Goal: Task Accomplishment & Management: Use online tool/utility

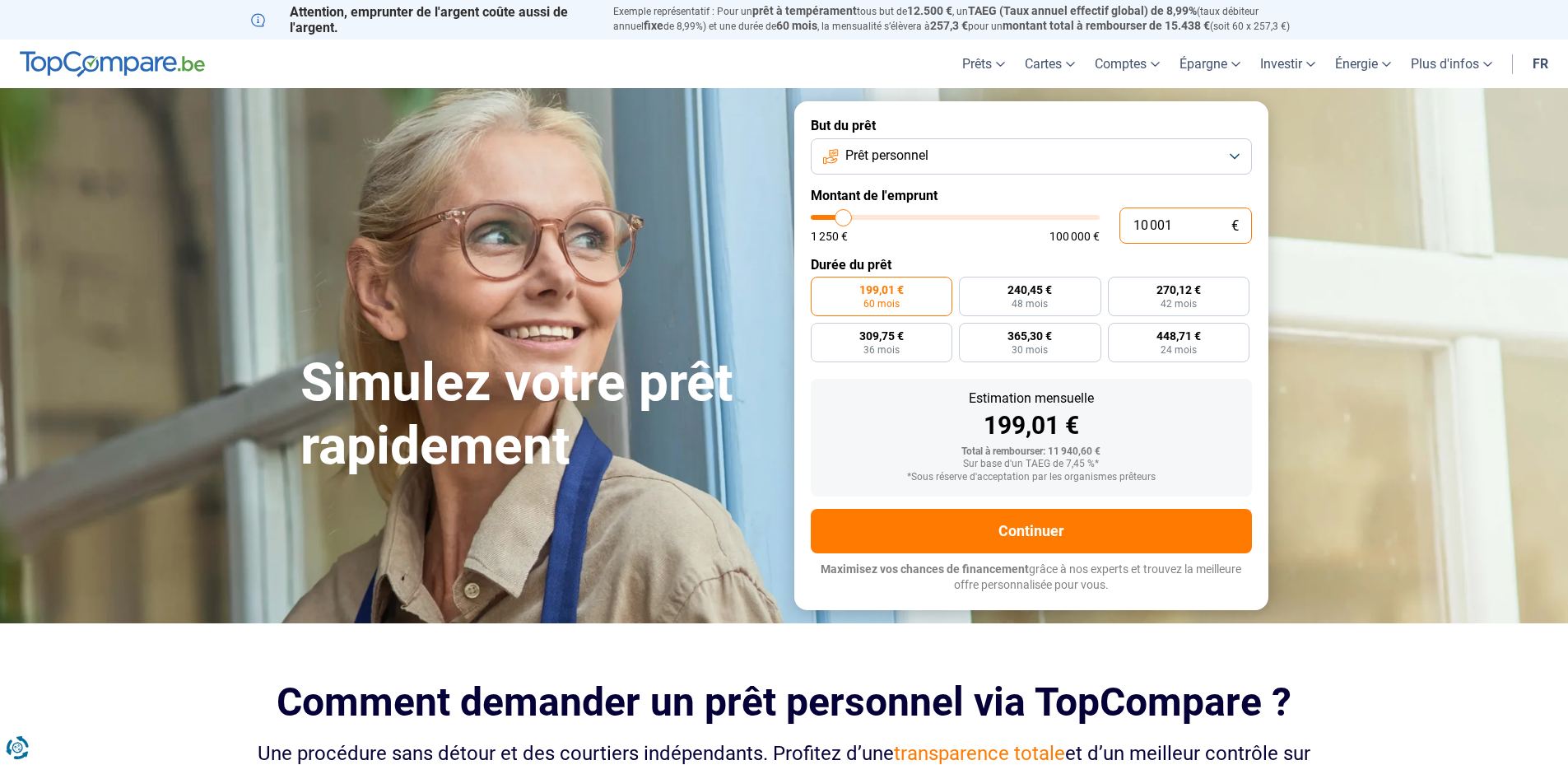
drag, startPoint x: 1185, startPoint y: 228, endPoint x: 998, endPoint y: 230, distance: 187.0
click at [1005, 232] on div "10 001 € 1 250 € 100 000 €" at bounding box center [1031, 226] width 442 height 36
type input "5"
type input "1250"
type input "50"
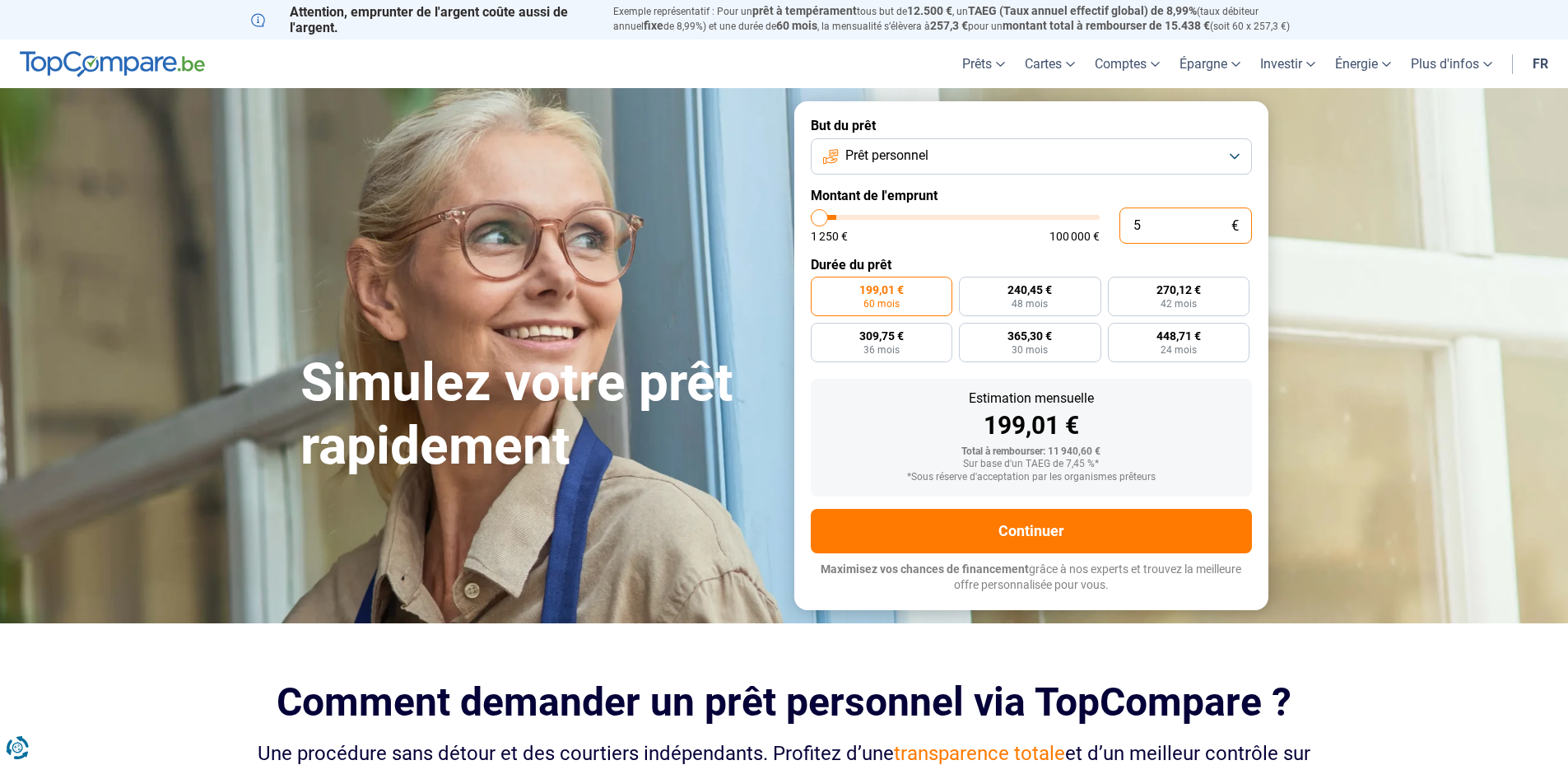
type input "1250"
type input "500"
type input "1250"
type input "5 000"
type input "5000"
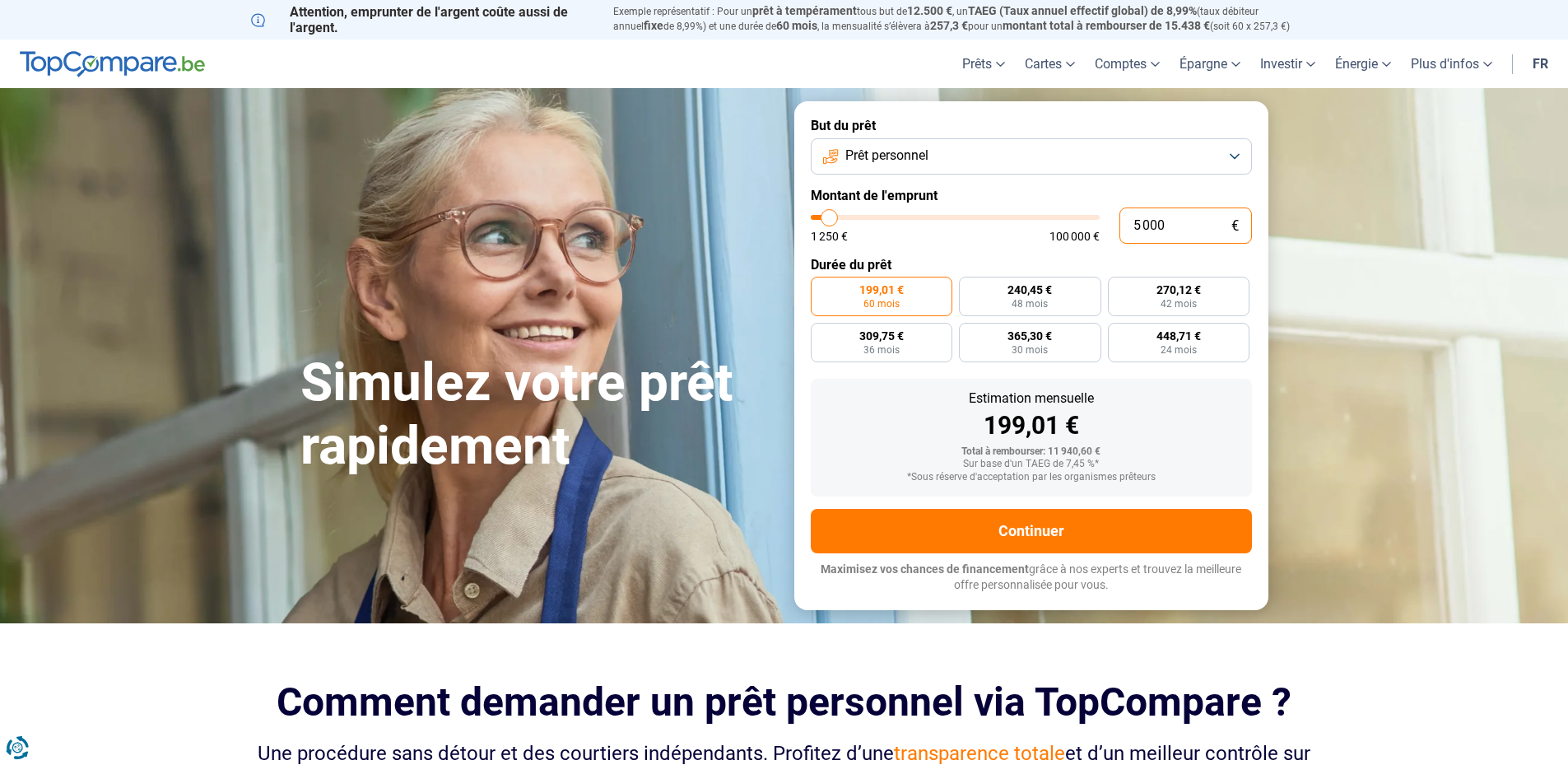
radio input "true"
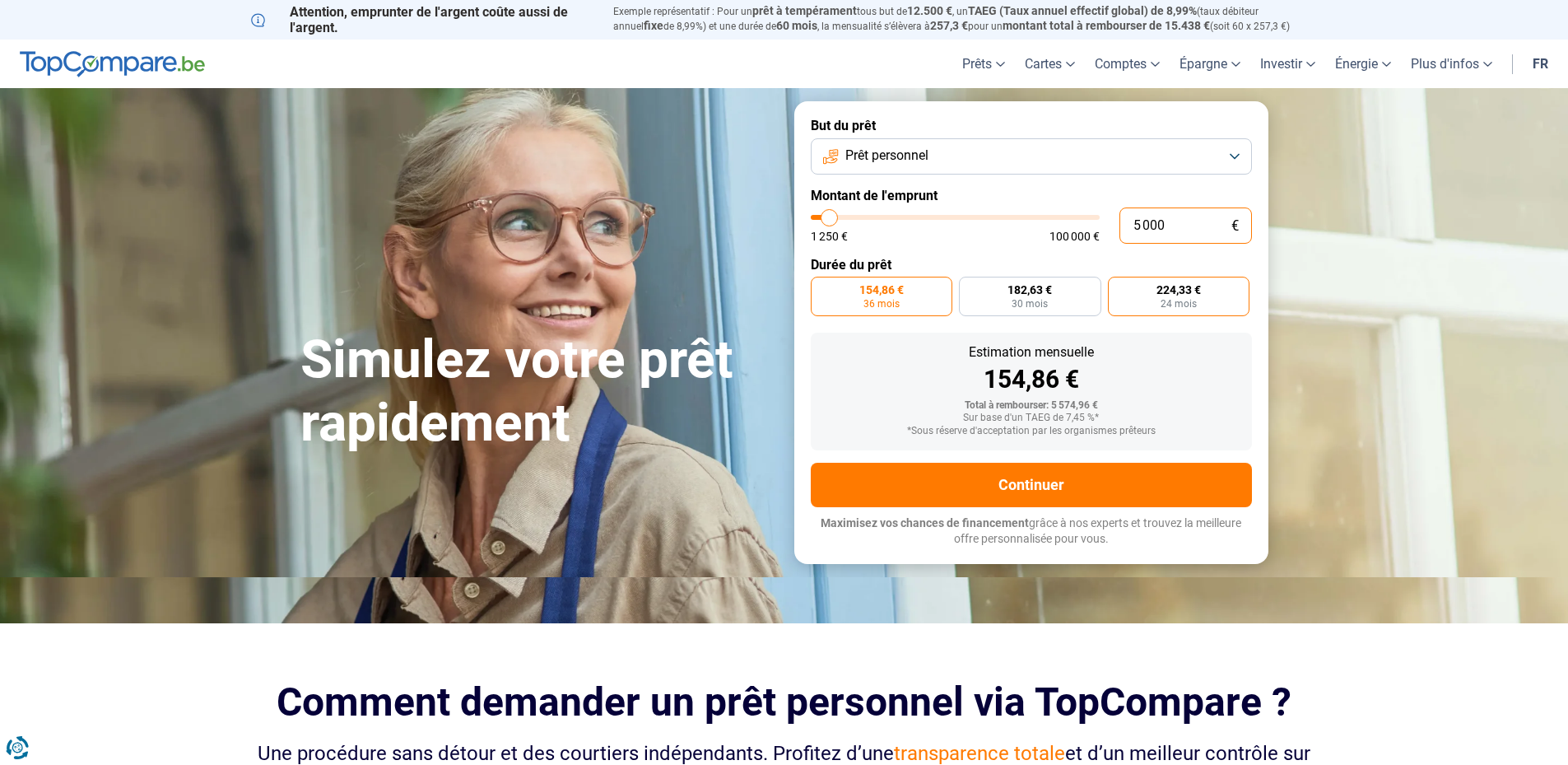
type input "5 000"
click at [1182, 299] on span "24 mois" at bounding box center [1179, 303] width 36 height 10
click at [1119, 288] on input "224,33 € 24 mois" at bounding box center [1114, 282] width 11 height 11
radio input "true"
click at [1071, 300] on label "182,63 € 30 mois" at bounding box center [1030, 296] width 142 height 39
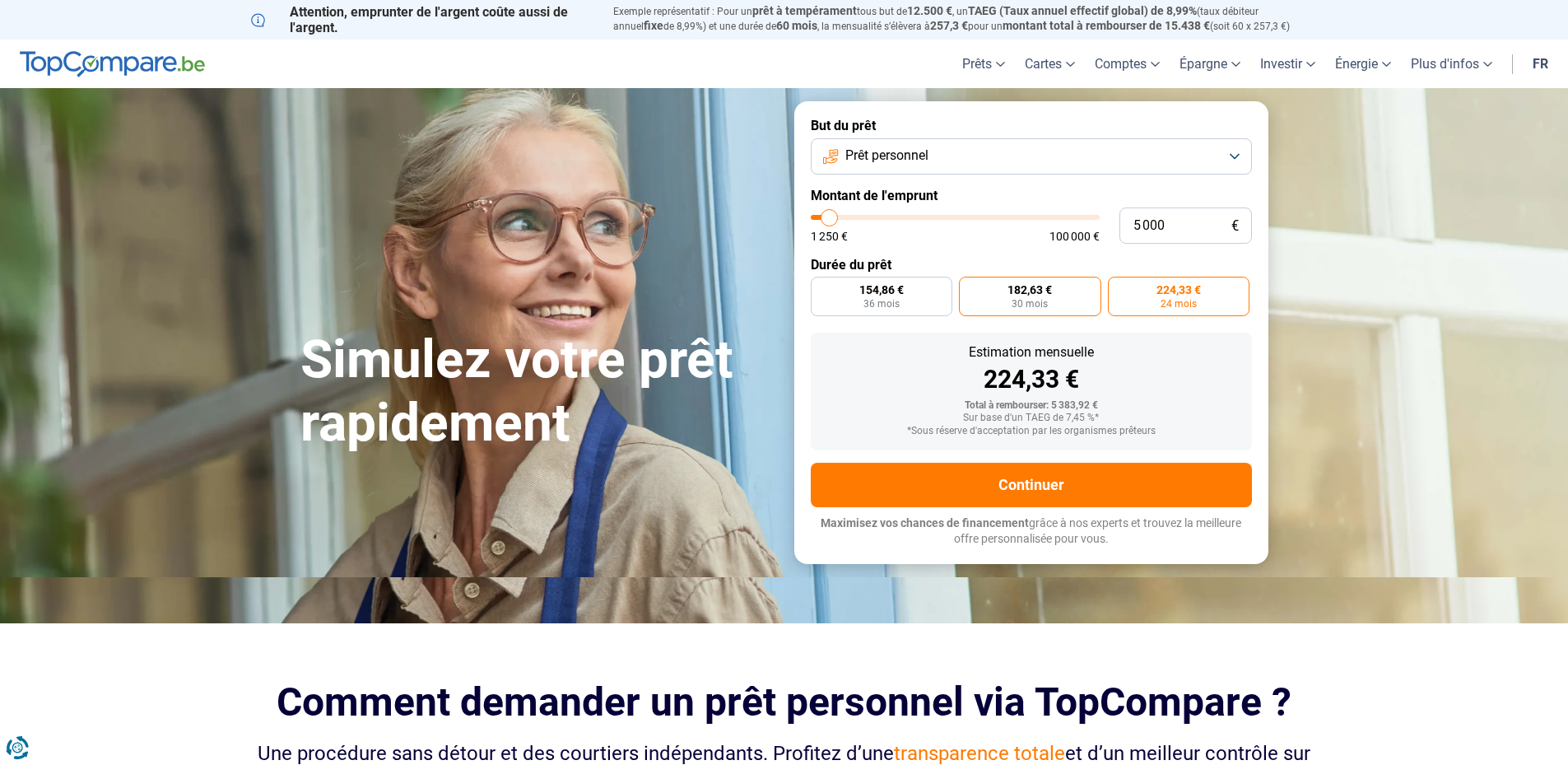
click at [970, 288] on input "182,63 € 30 mois" at bounding box center [964, 282] width 11 height 11
radio input "true"
click at [832, 300] on label "154,86 € 36 mois" at bounding box center [881, 296] width 142 height 39
click at [821, 288] on input "154,86 € 36 mois" at bounding box center [816, 282] width 11 height 11
radio input "true"
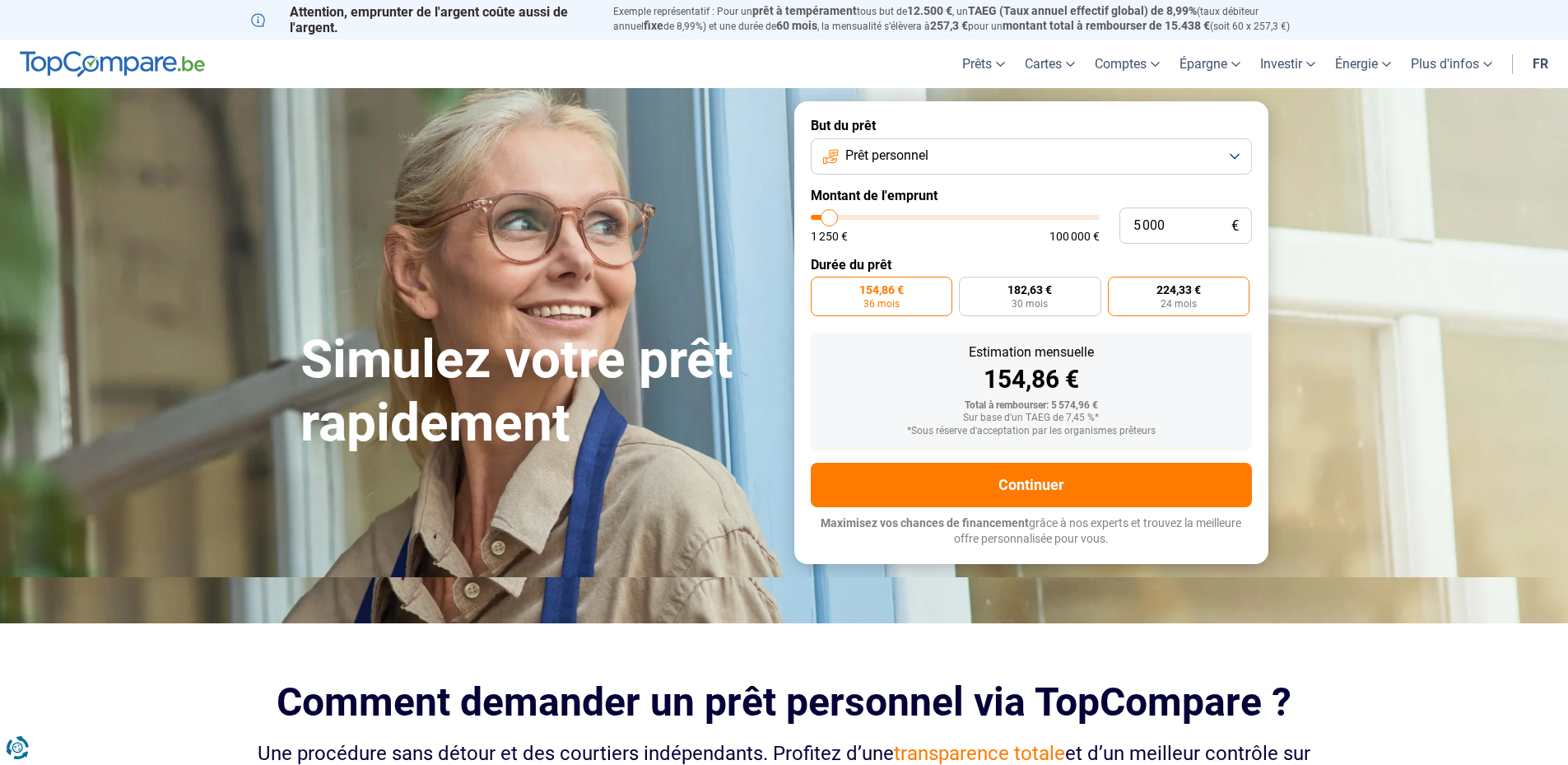
click at [1160, 295] on span "224,33 €" at bounding box center [1178, 290] width 45 height 12
click at [1119, 288] on input "224,33 € 24 mois" at bounding box center [1114, 282] width 11 height 11
radio input "true"
type input "7 500"
type input "7500"
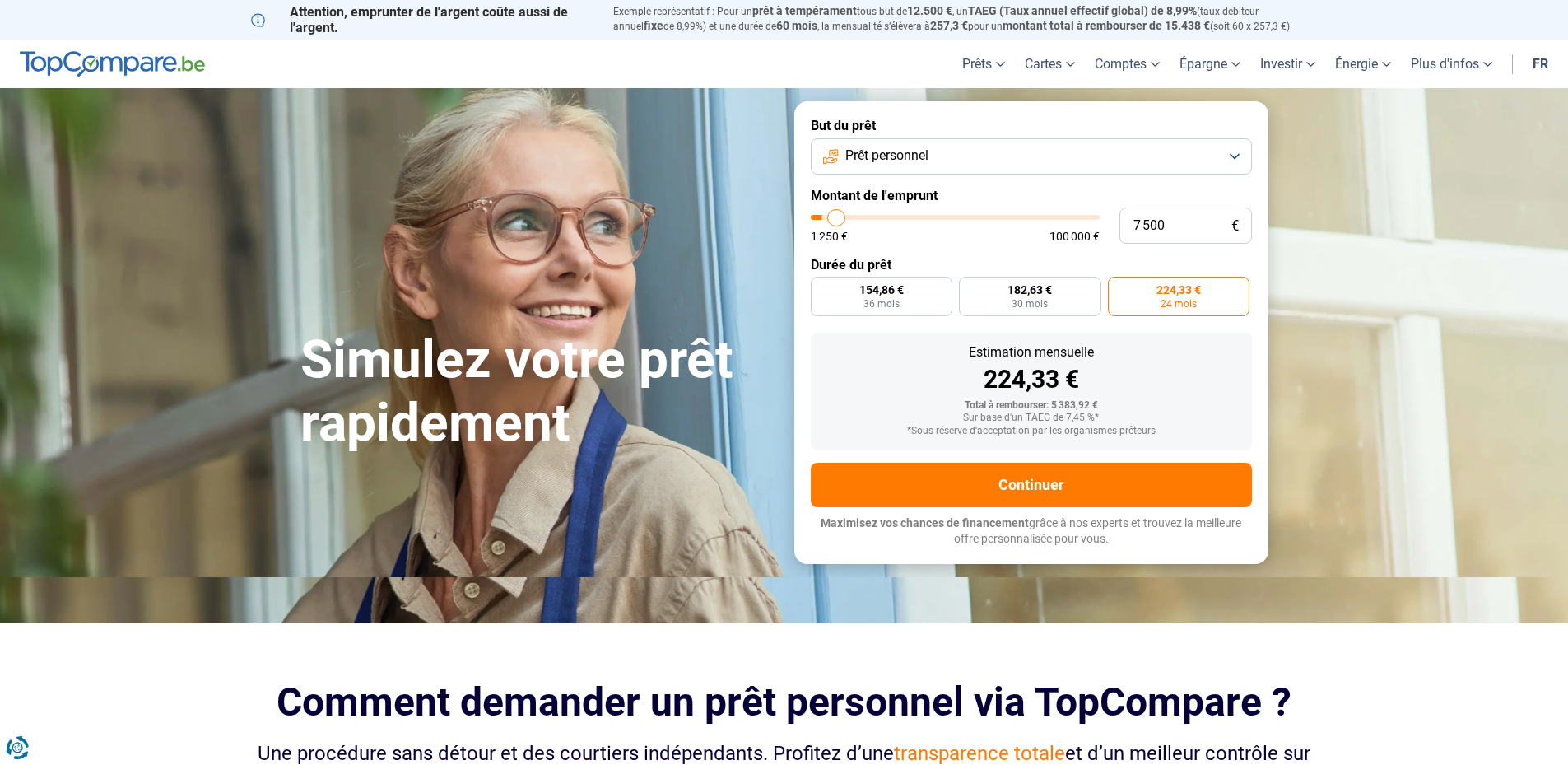
type input "8 250"
type input "8250"
type input "8 500"
type input "8500"
type input "9 000"
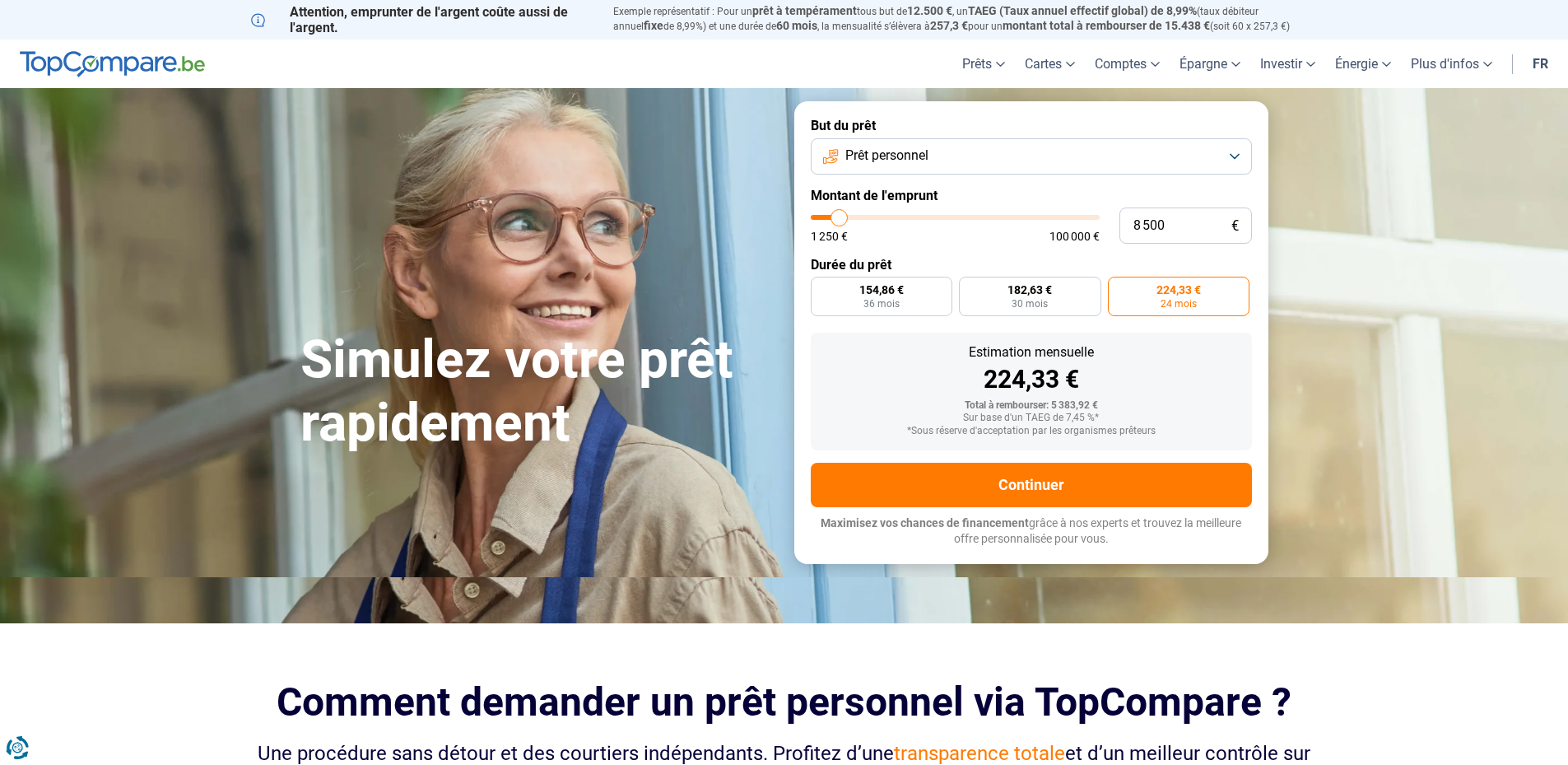
type input "9000"
type input "9 500"
type input "9500"
type input "10 000"
type input "10000"
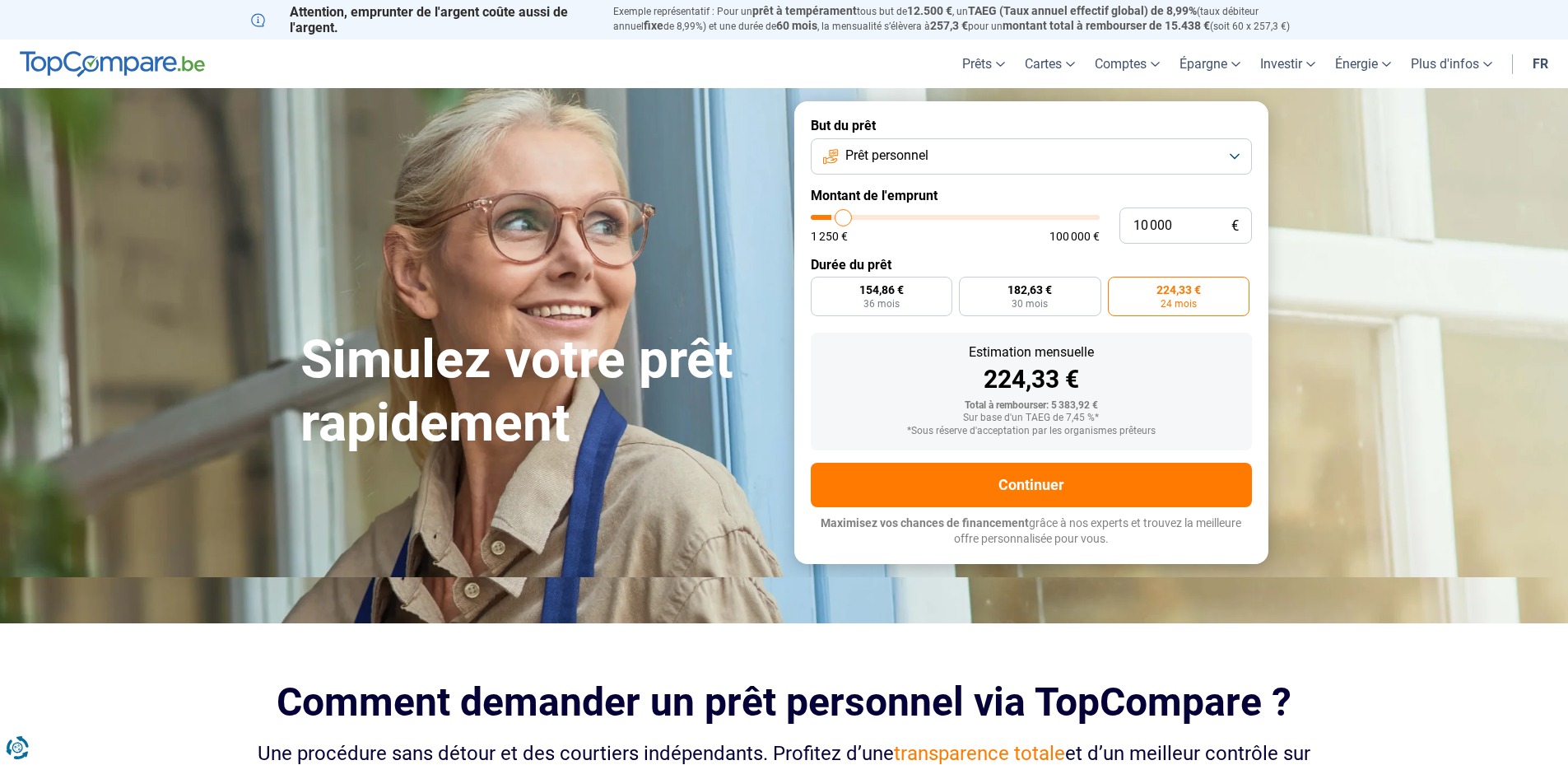
type input "10 250"
type input "10250"
type input "10 000"
type input "10000"
type input "9 500"
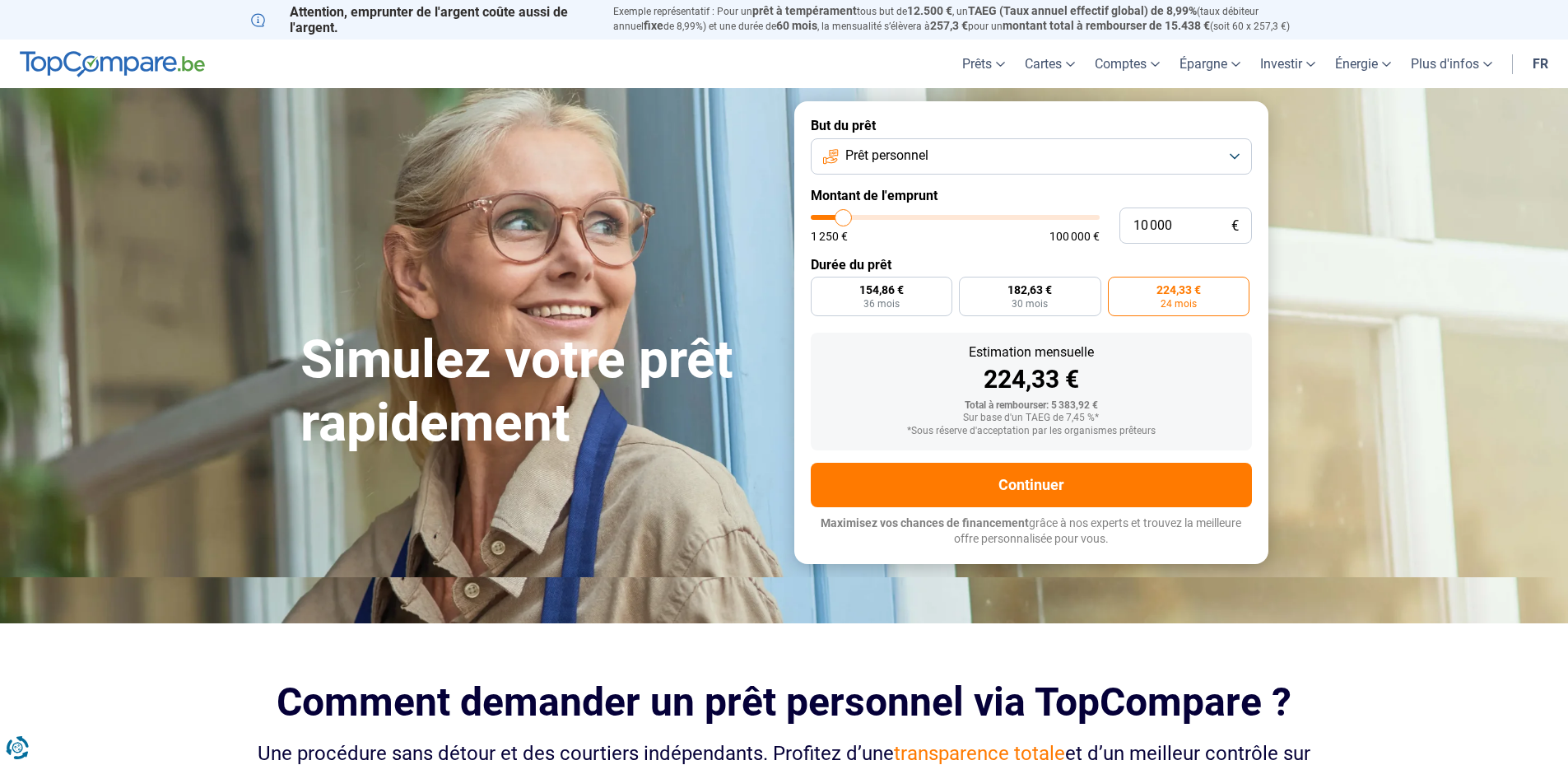
type input "9500"
type input "9 000"
type input "9000"
type input "8 500"
type input "8500"
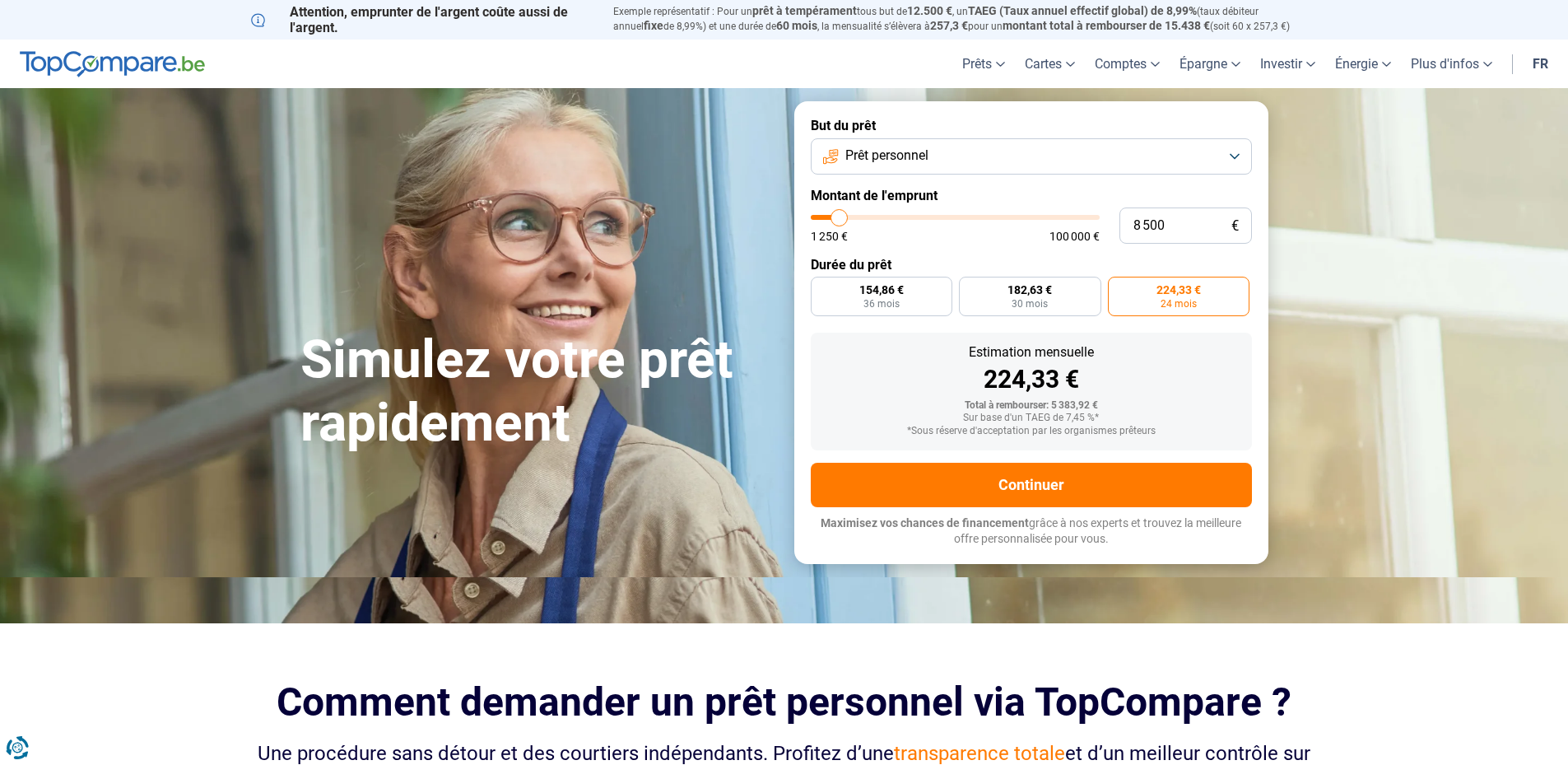
type input "8 250"
type input "8250"
type input "7 500"
type input "7500"
type input "7 000"
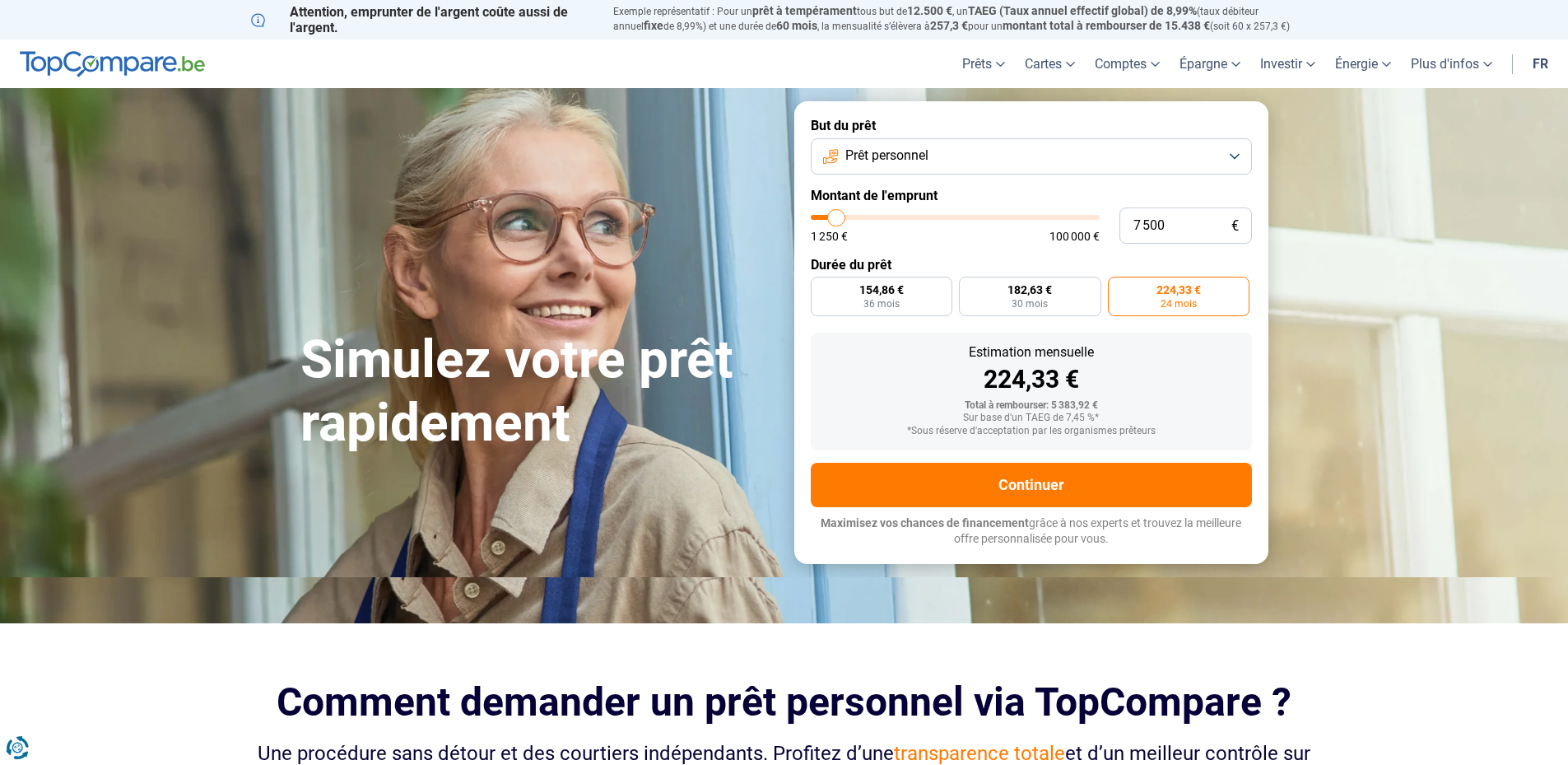
type input "7000"
type input "6 750"
type input "6750"
type input "6 000"
type input "6000"
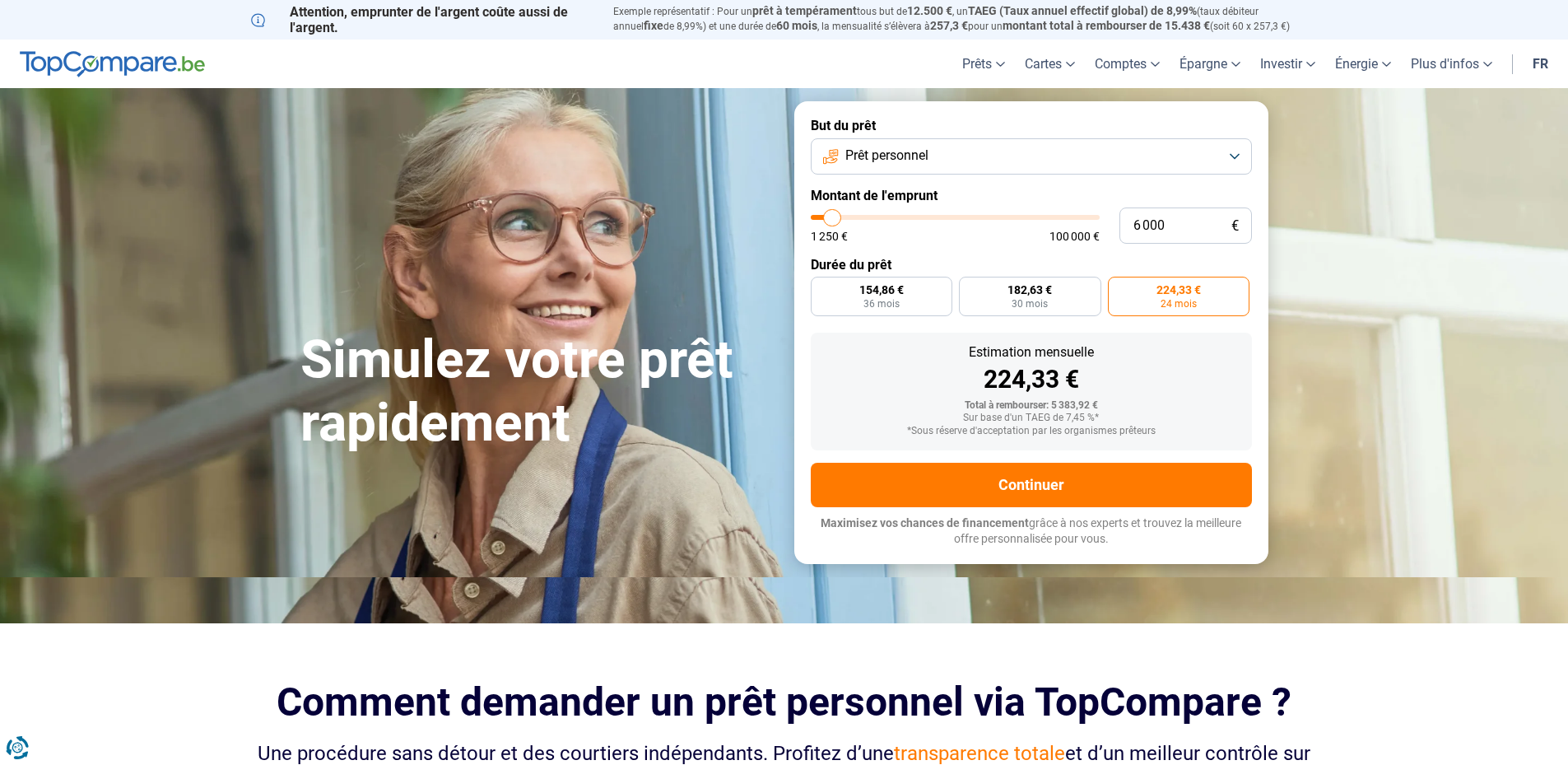
type input "5 750"
type input "5750"
type input "5 250"
type input "5250"
type input "5 000"
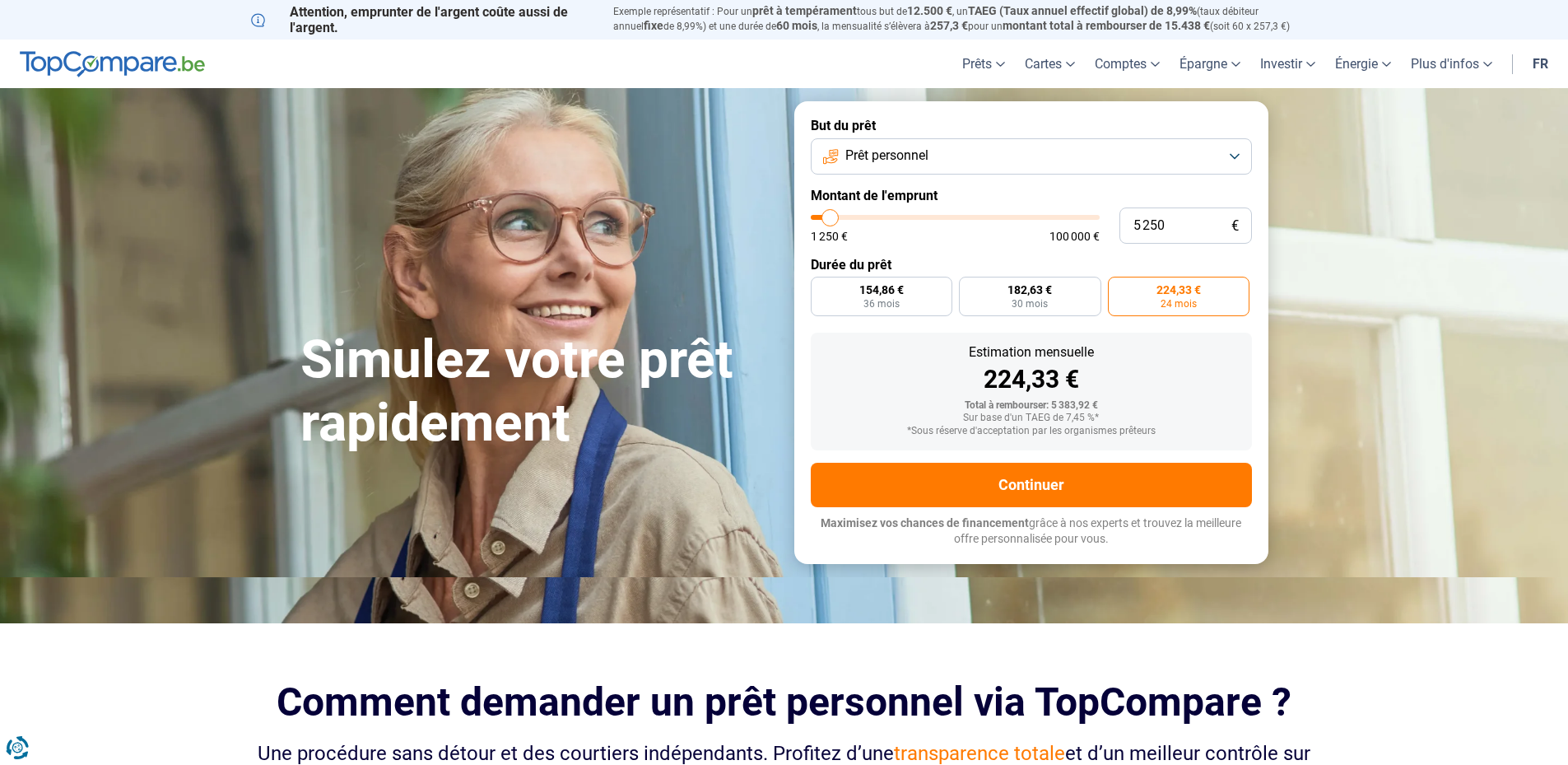
type input "5000"
type input "4 500"
type input "4500"
type input "4 250"
type input "4250"
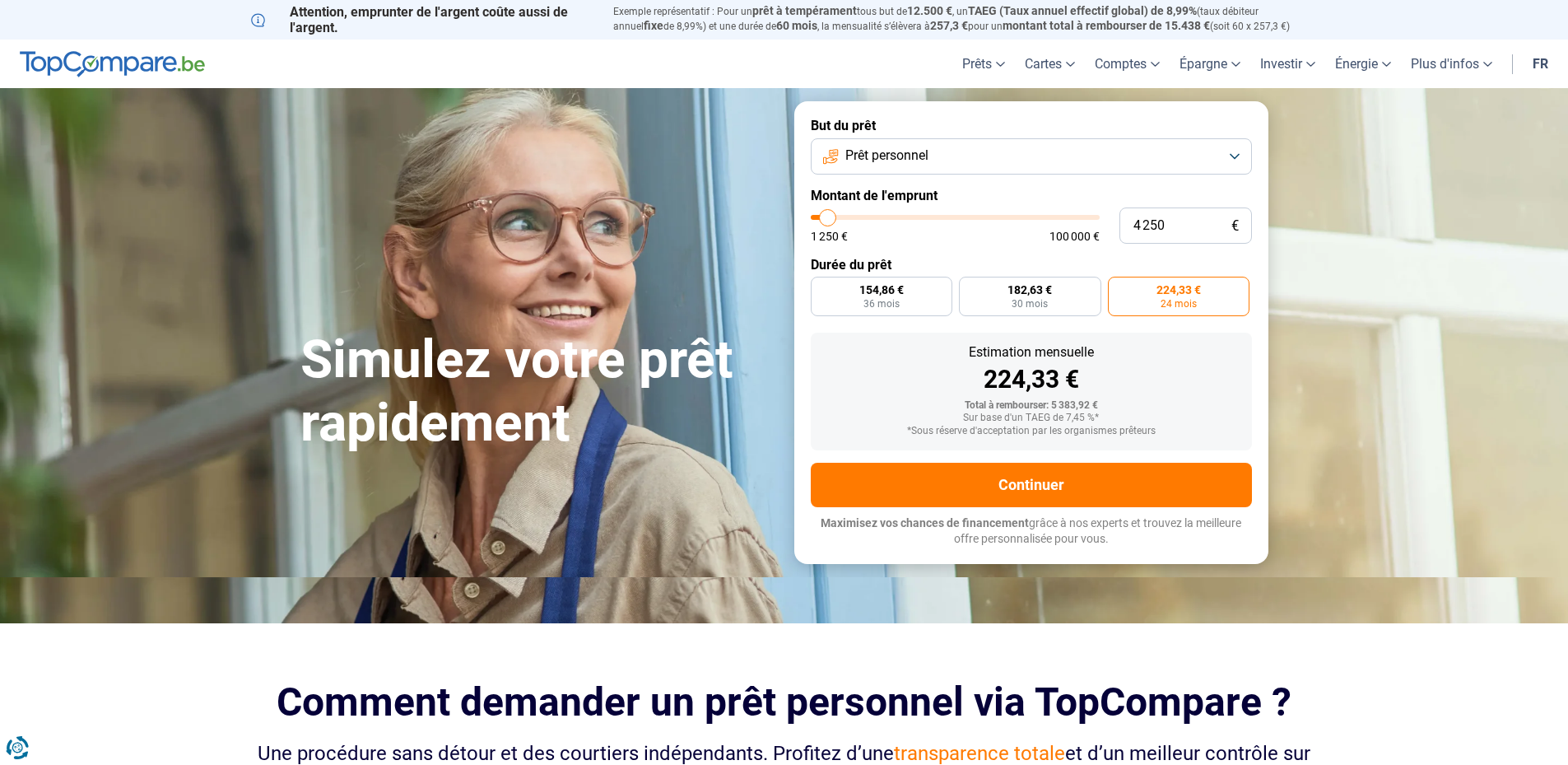
type input "4 000"
drag, startPoint x: 837, startPoint y: 222, endPoint x: 828, endPoint y: 221, distance: 9.1
type input "4000"
click at [828, 219] on input "range" at bounding box center [954, 217] width 289 height 5
radio input "true"
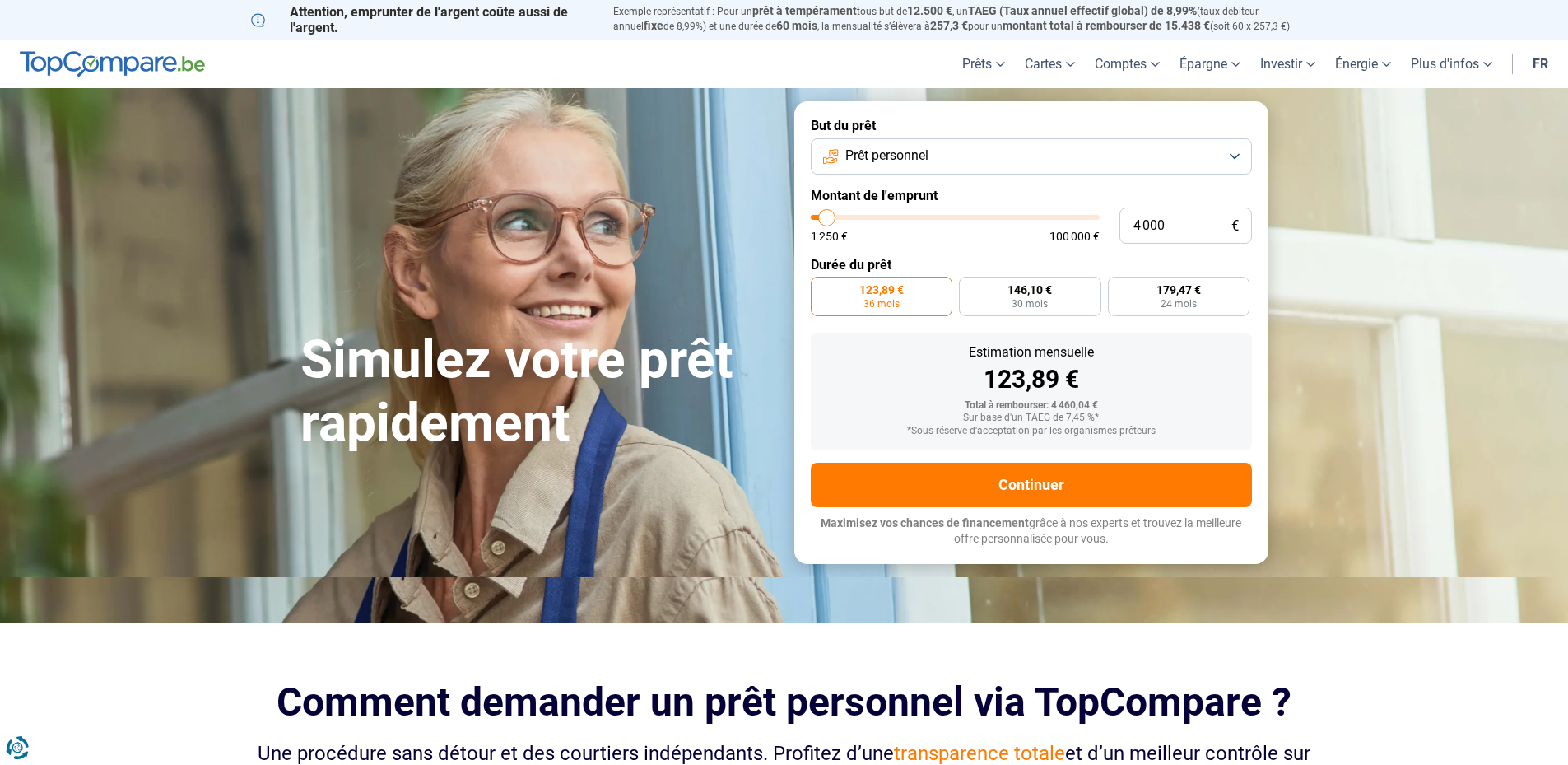
type input "4 250"
type input "4250"
type input "5 000"
type input "5000"
type input "5 500"
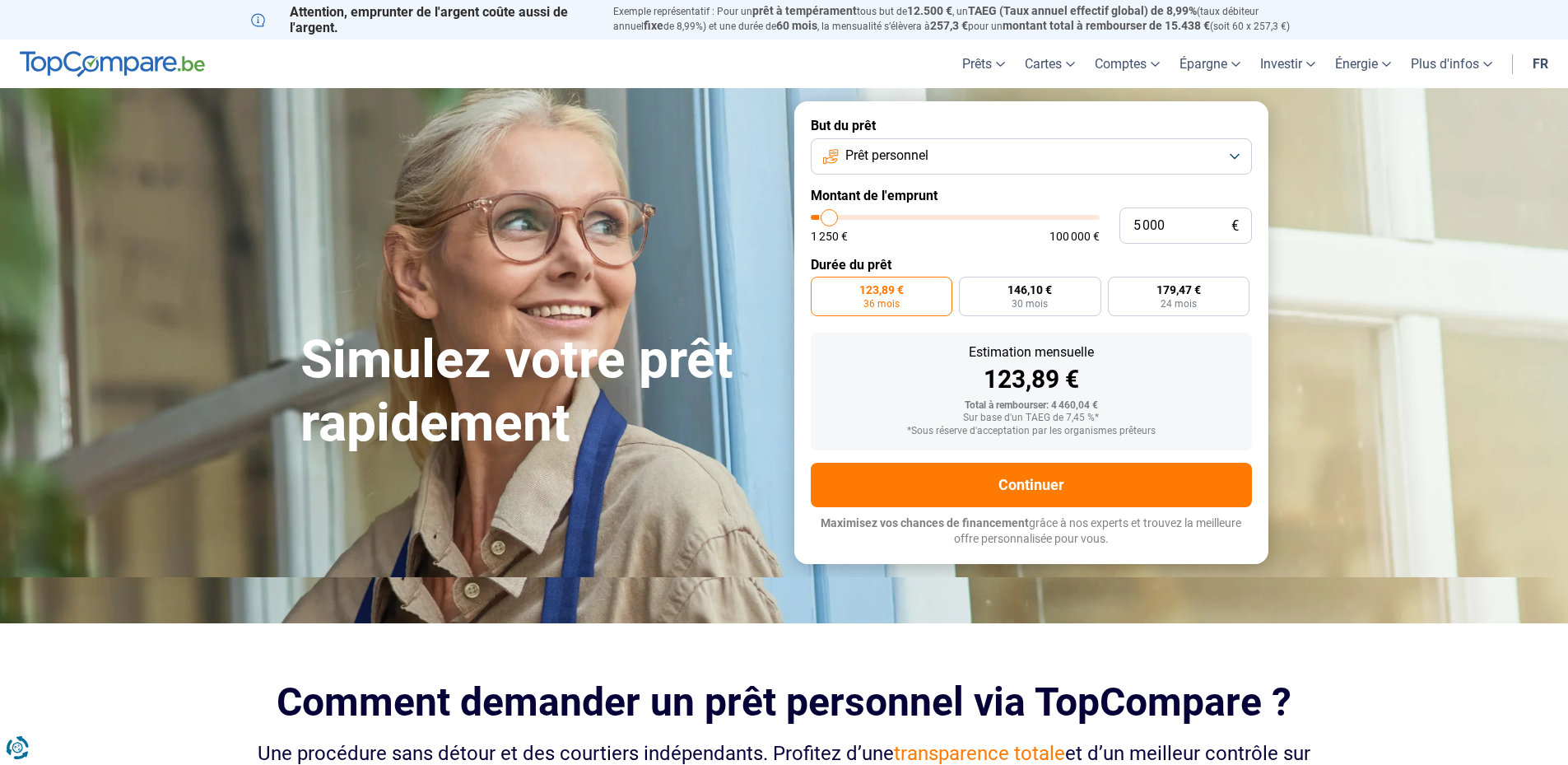
type input "5500"
type input "5 750"
type input "5750"
type input "6 000"
type input "6000"
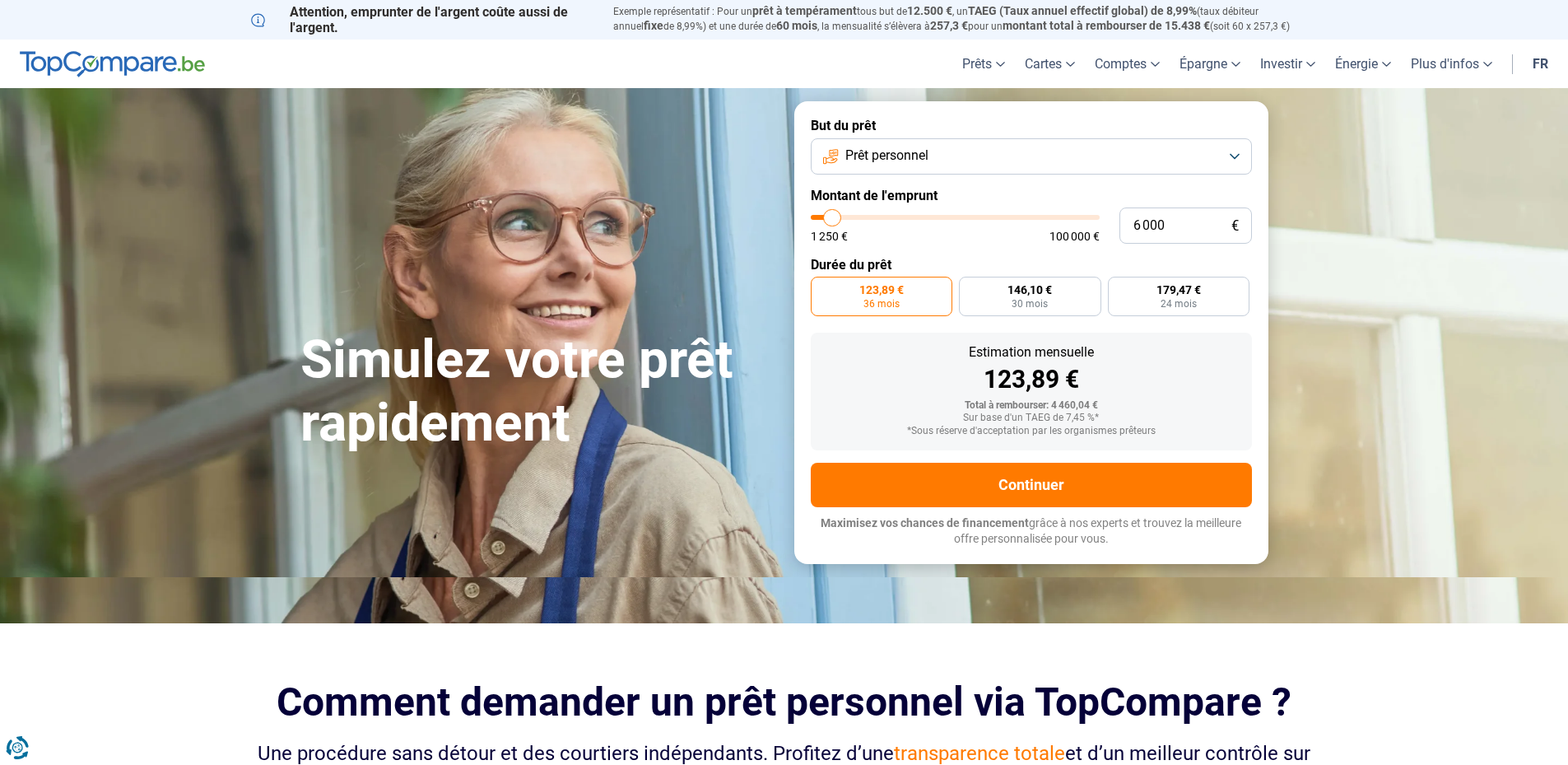
type input "6 500"
type input "6500"
type input "6 750"
type input "6750"
type input "7 250"
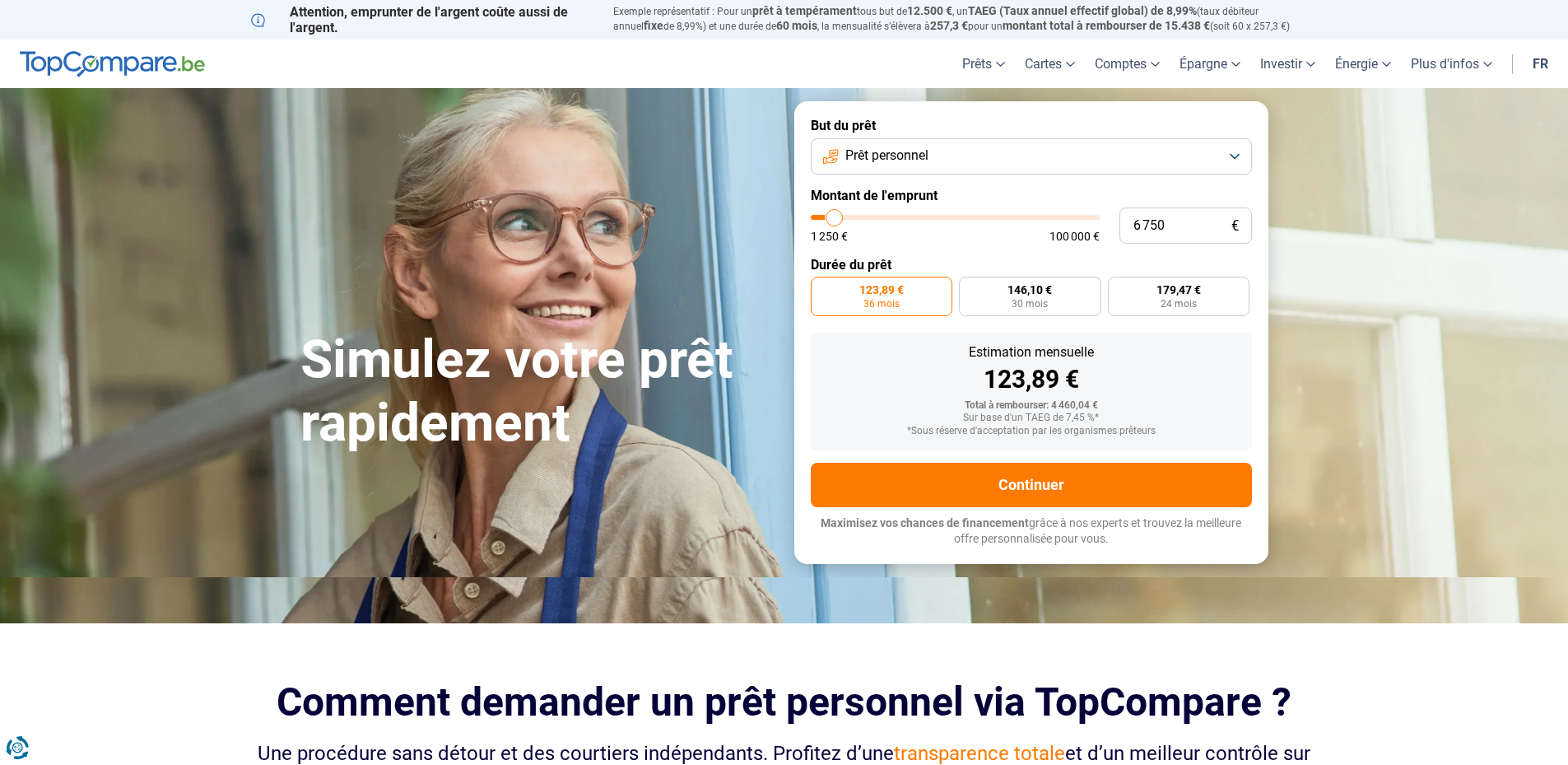
type input "7250"
type input "7 500"
type input "7500"
type input "8 250"
type input "8250"
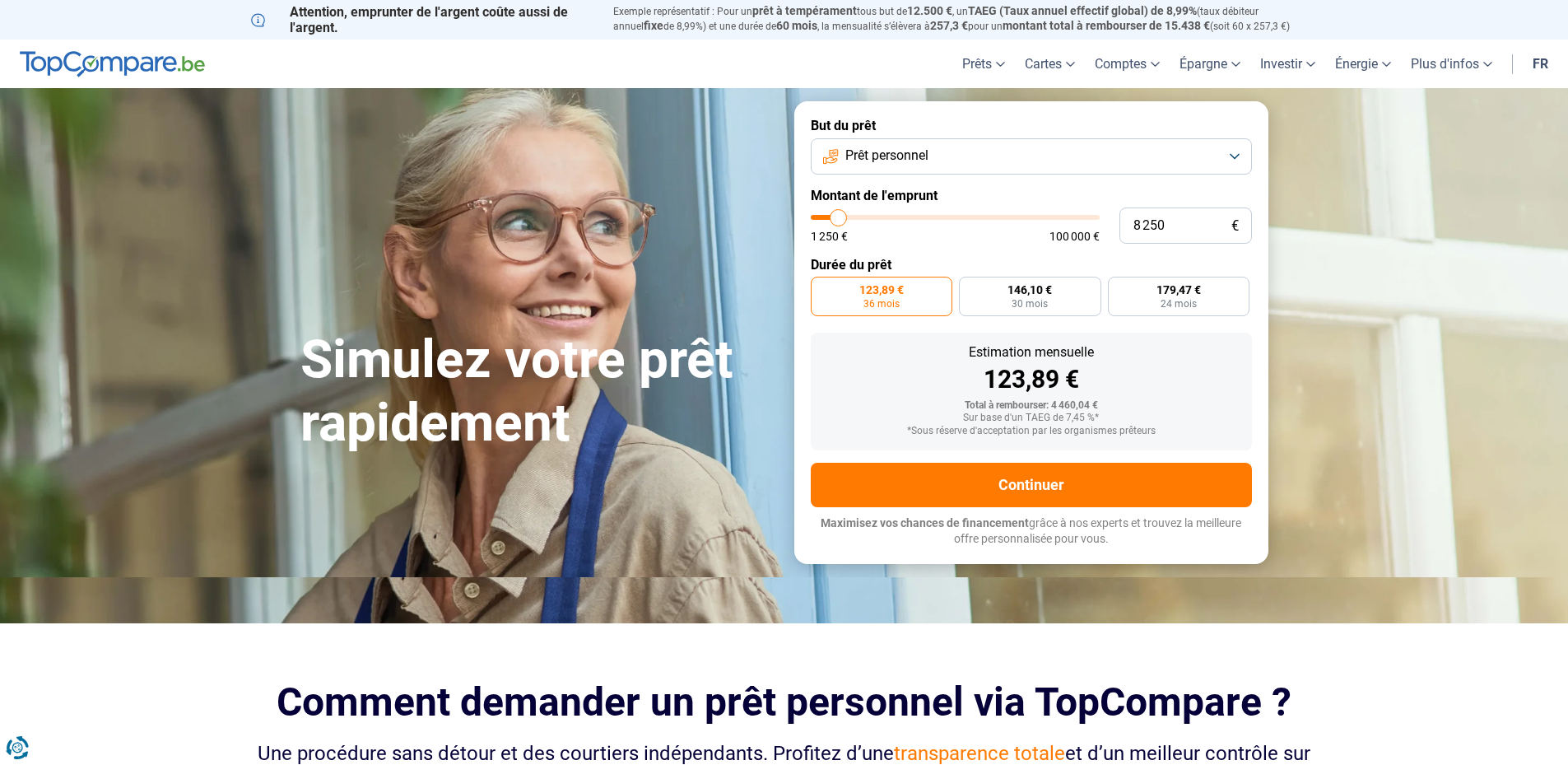
type input "8 000"
type input "8000"
type input "7 500"
type input "7500"
type input "7 250"
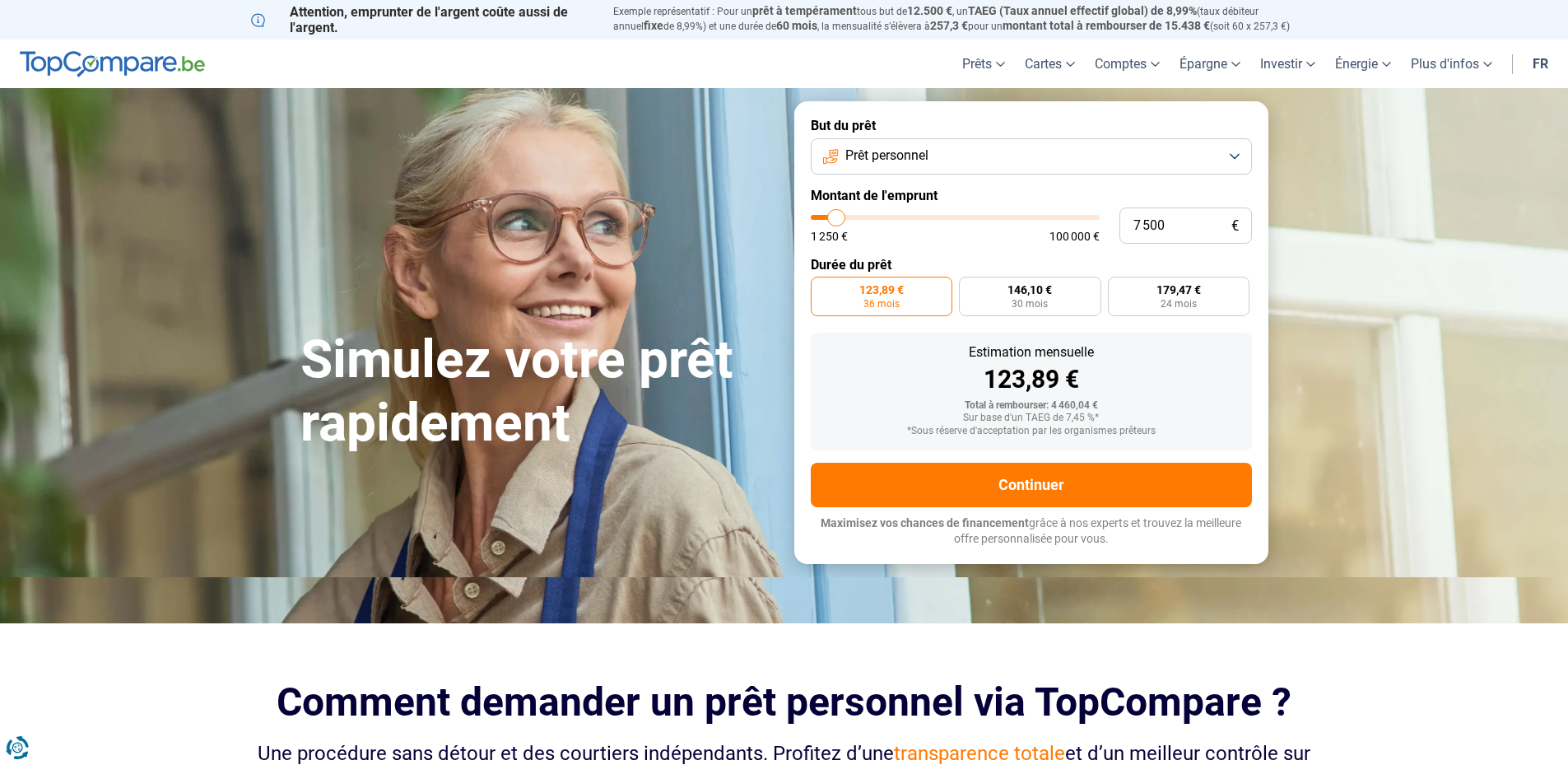
type input "7250"
type input "6 750"
type input "6750"
type input "6 000"
type input "6000"
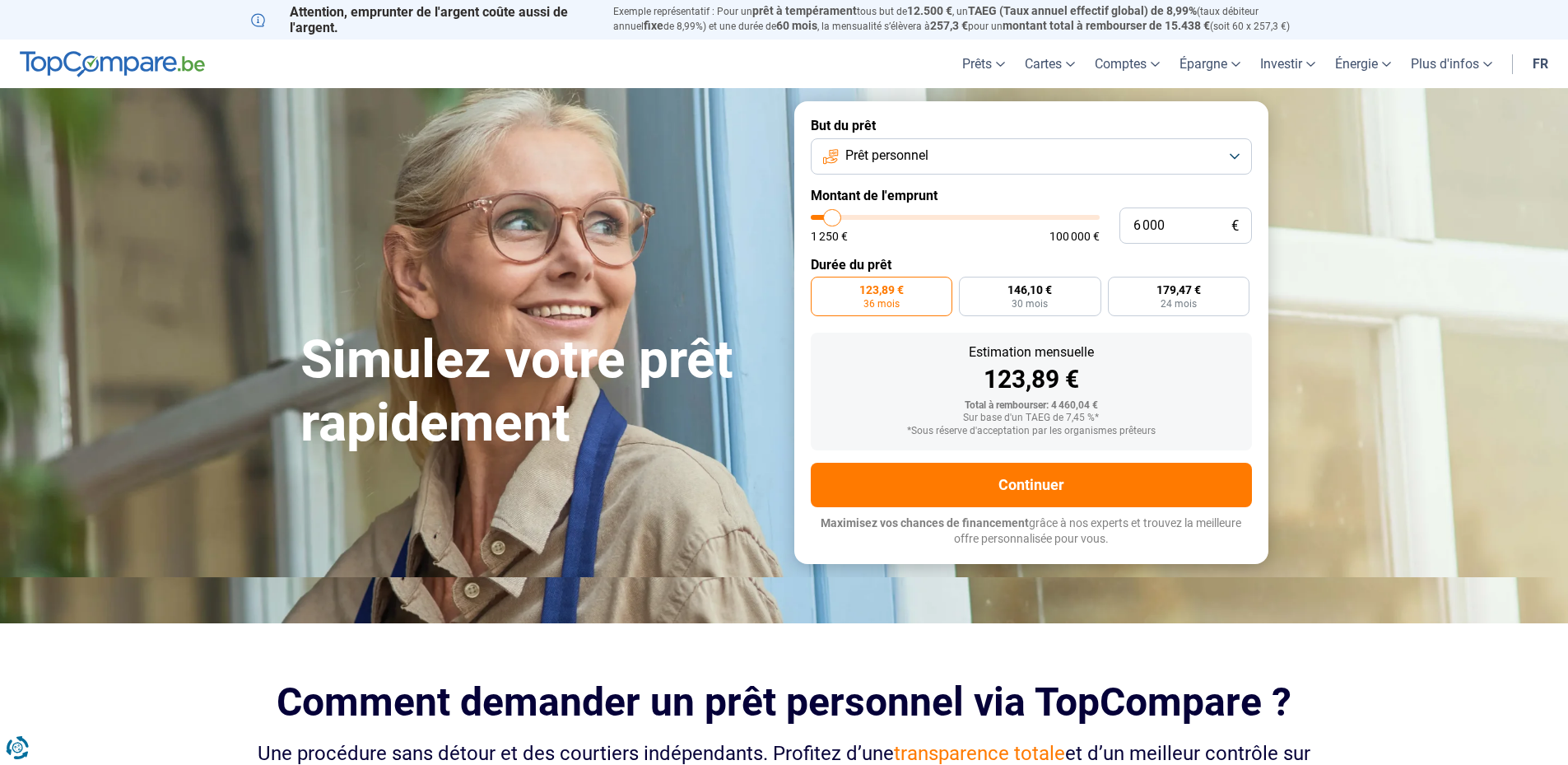
type input "5 750"
type input "5750"
type input "5 500"
type input "5500"
type input "5 250"
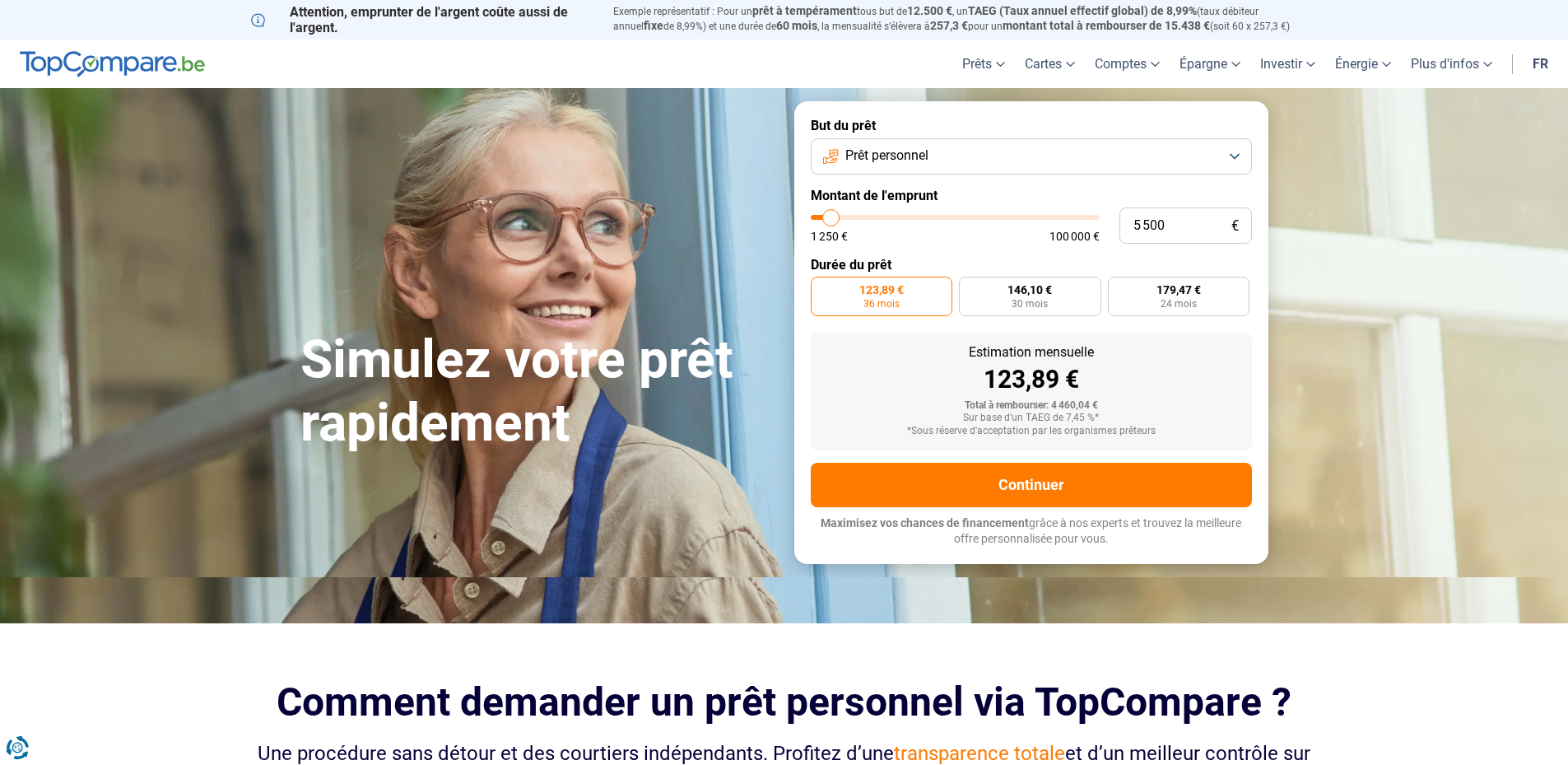
type input "5250"
type input "5 000"
type input "5000"
type input "4 500"
type input "4500"
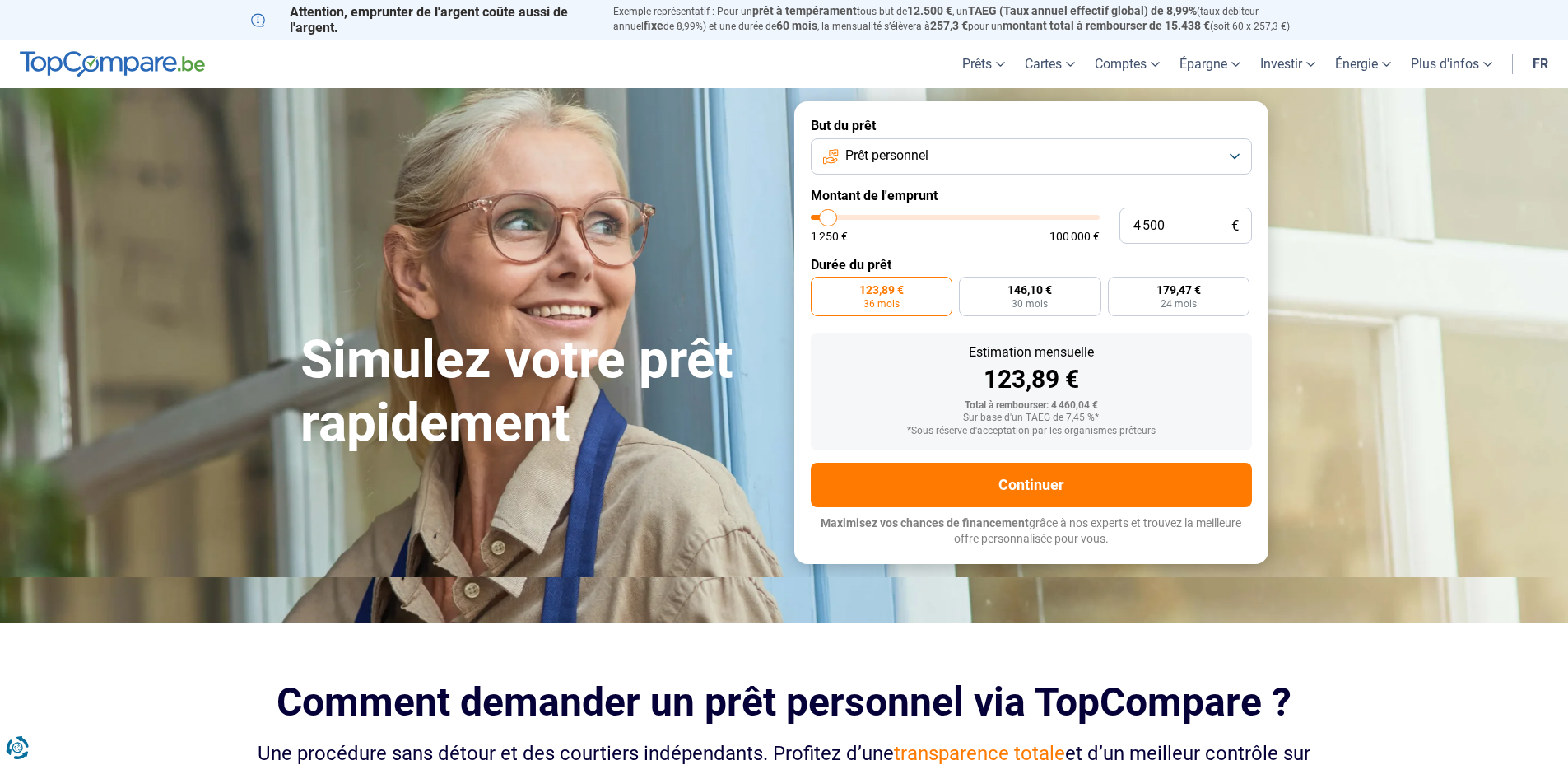
type input "4 250"
type input "4250"
type input "4 000"
type input "4000"
type input "3 750"
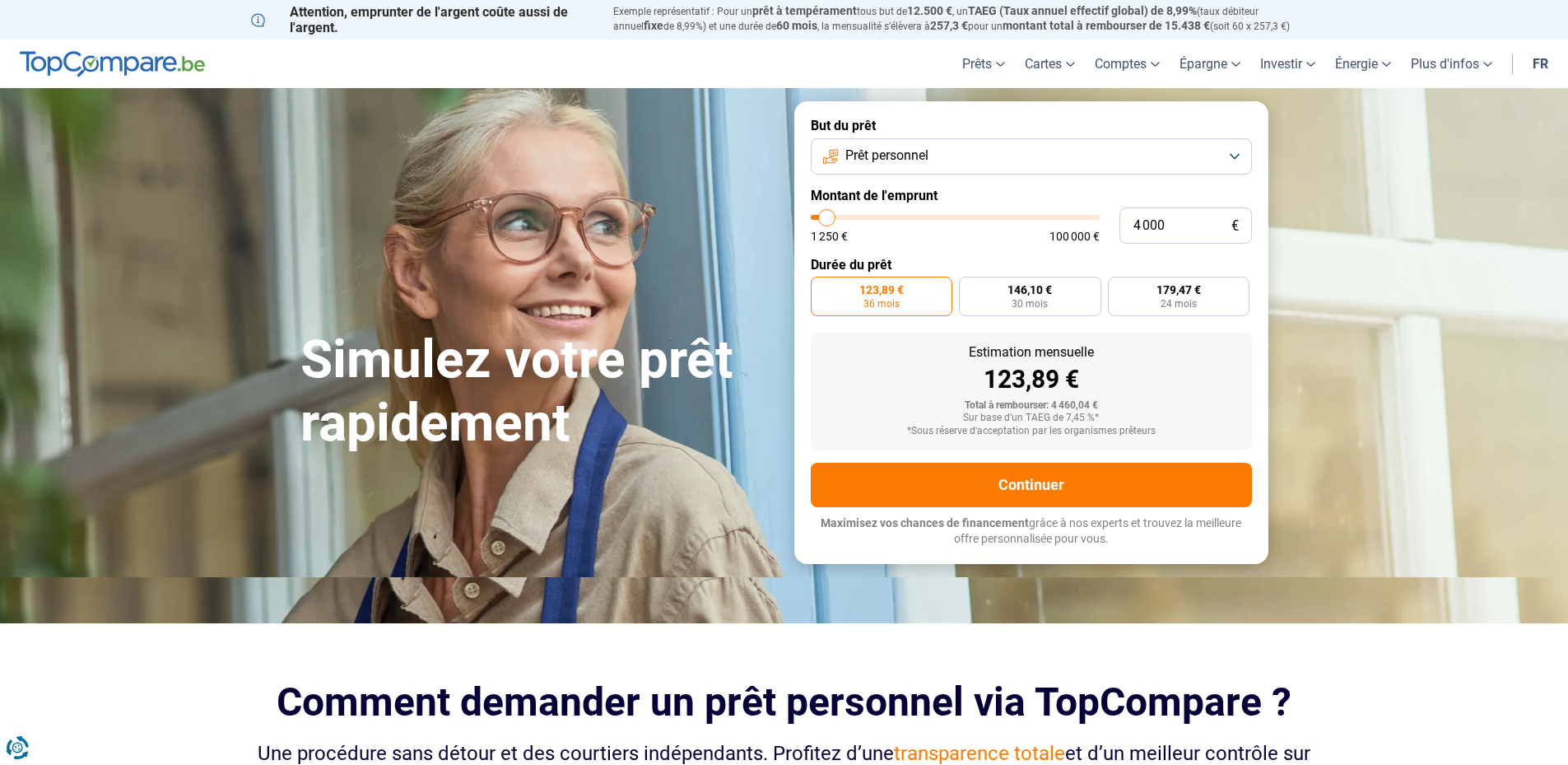
type input "3750"
type input "3 500"
type input "3500"
type input "3 750"
type input "3750"
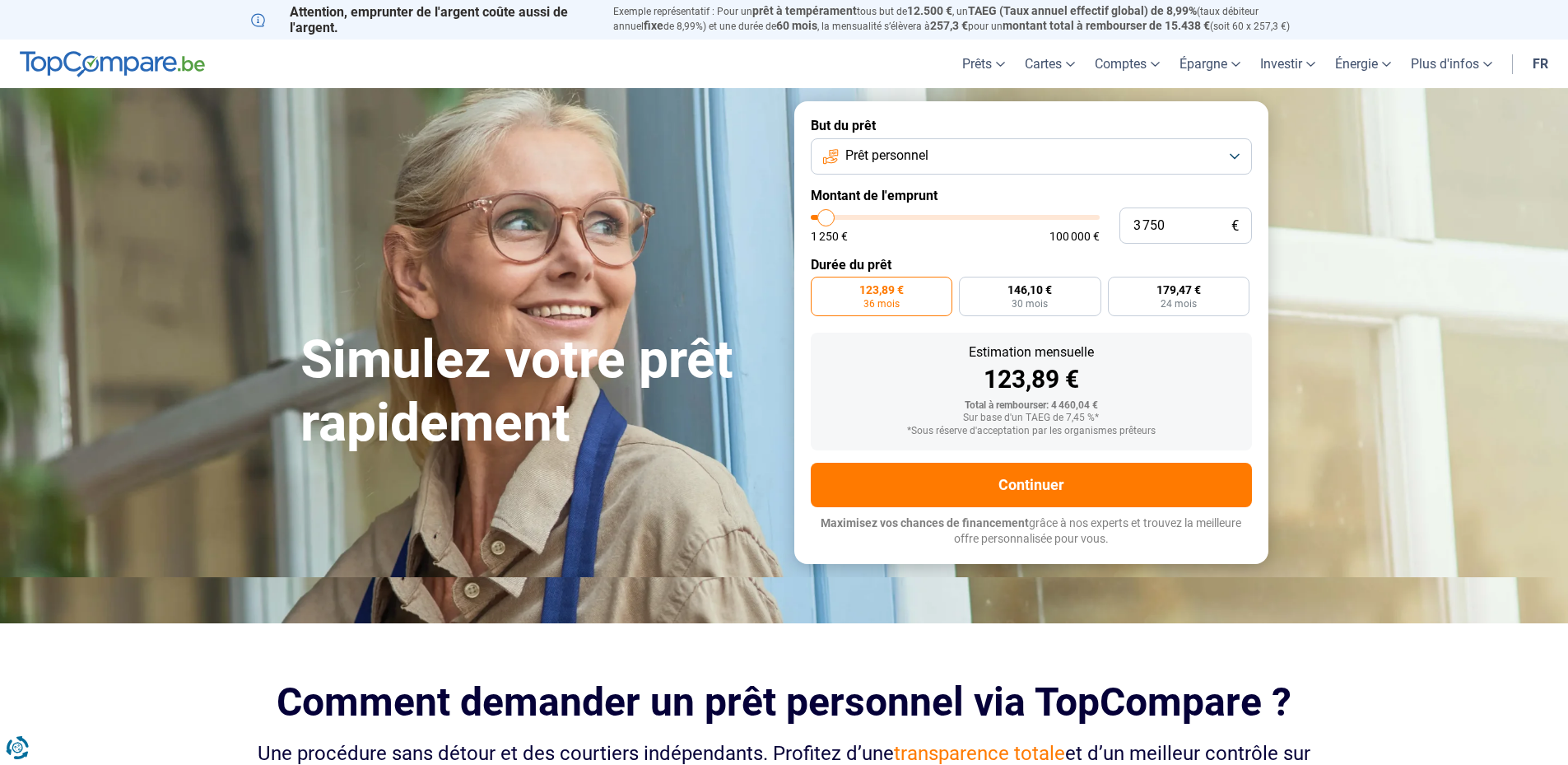
type input "4 000"
type input "4000"
type input "4 250"
type input "4250"
type input "4 500"
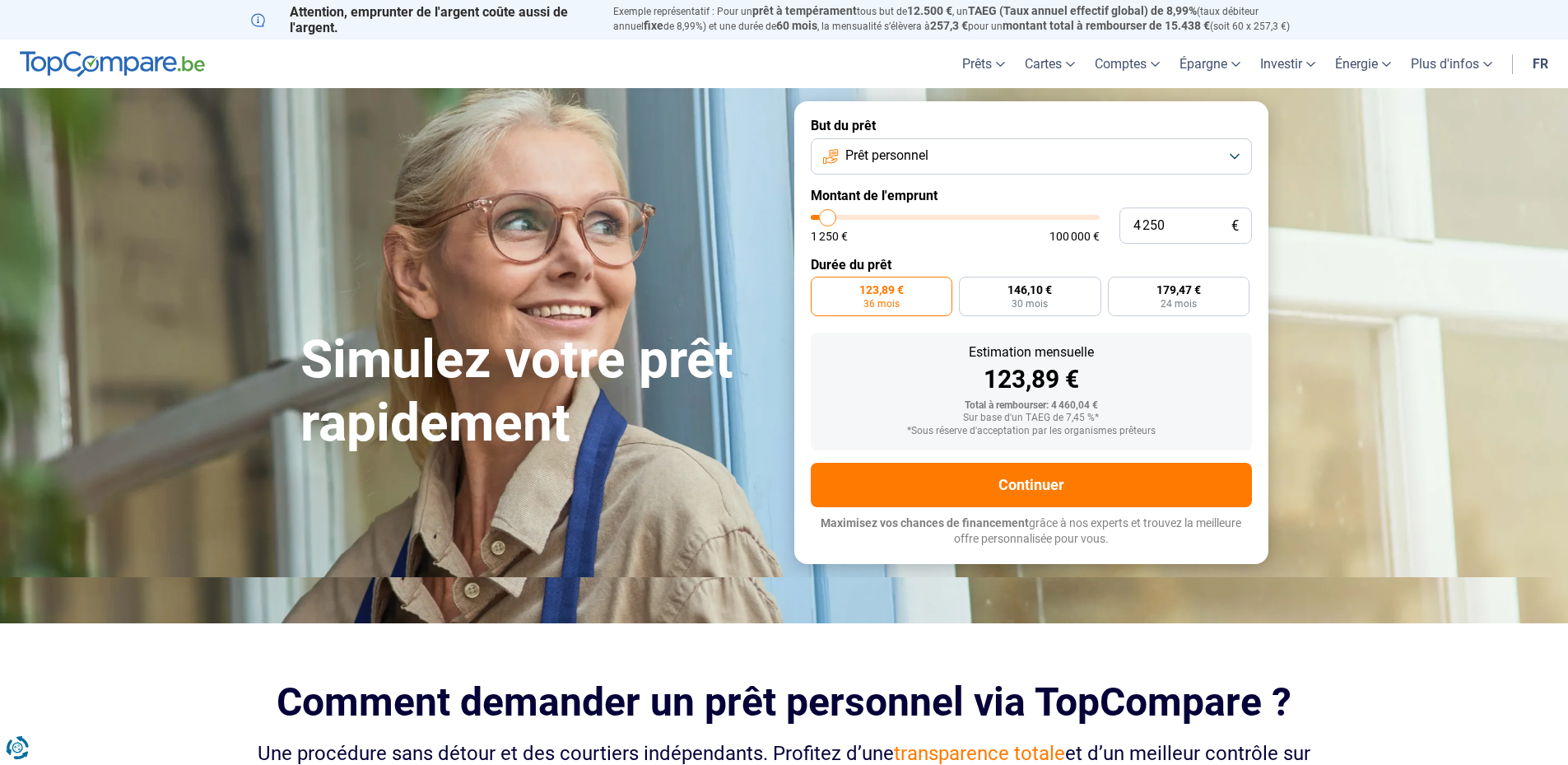
type input "4500"
type input "5 000"
type input "5000"
type input "5 250"
type input "5250"
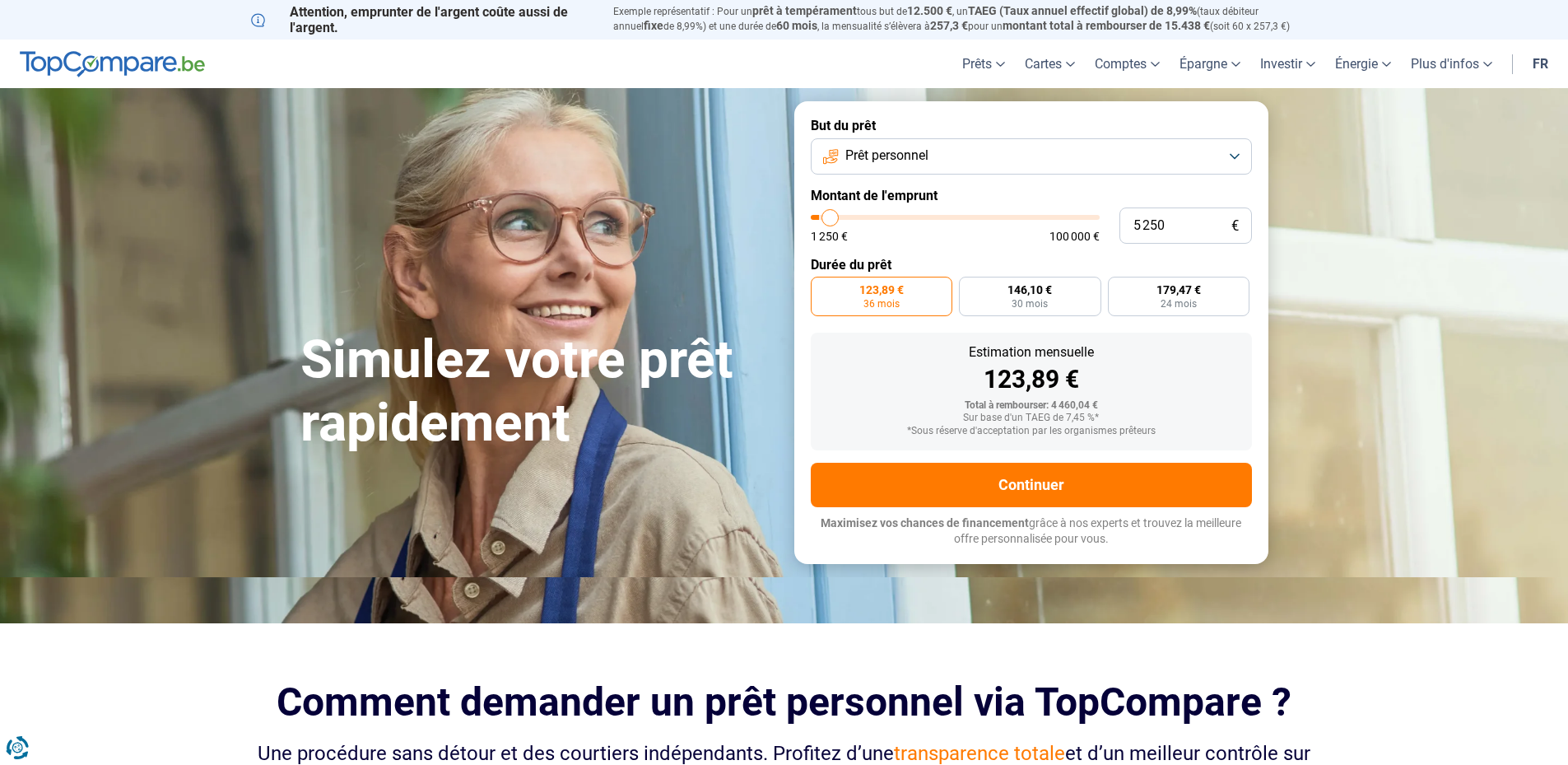
type input "5 500"
type input "5500"
type input "5 750"
type input "5750"
type input "5 250"
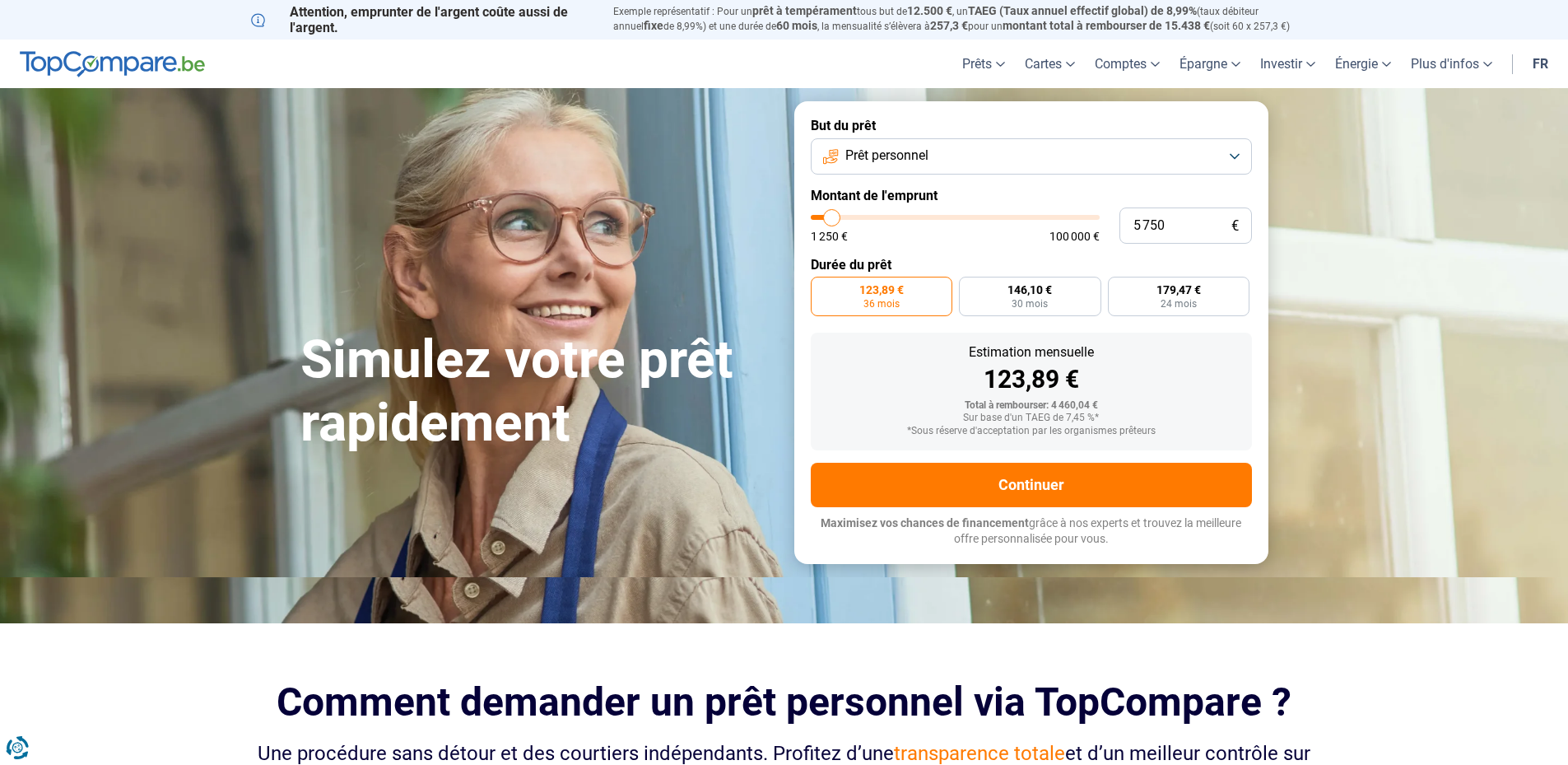
type input "5250"
type input "5 000"
type input "5000"
type input "4 250"
type input "4250"
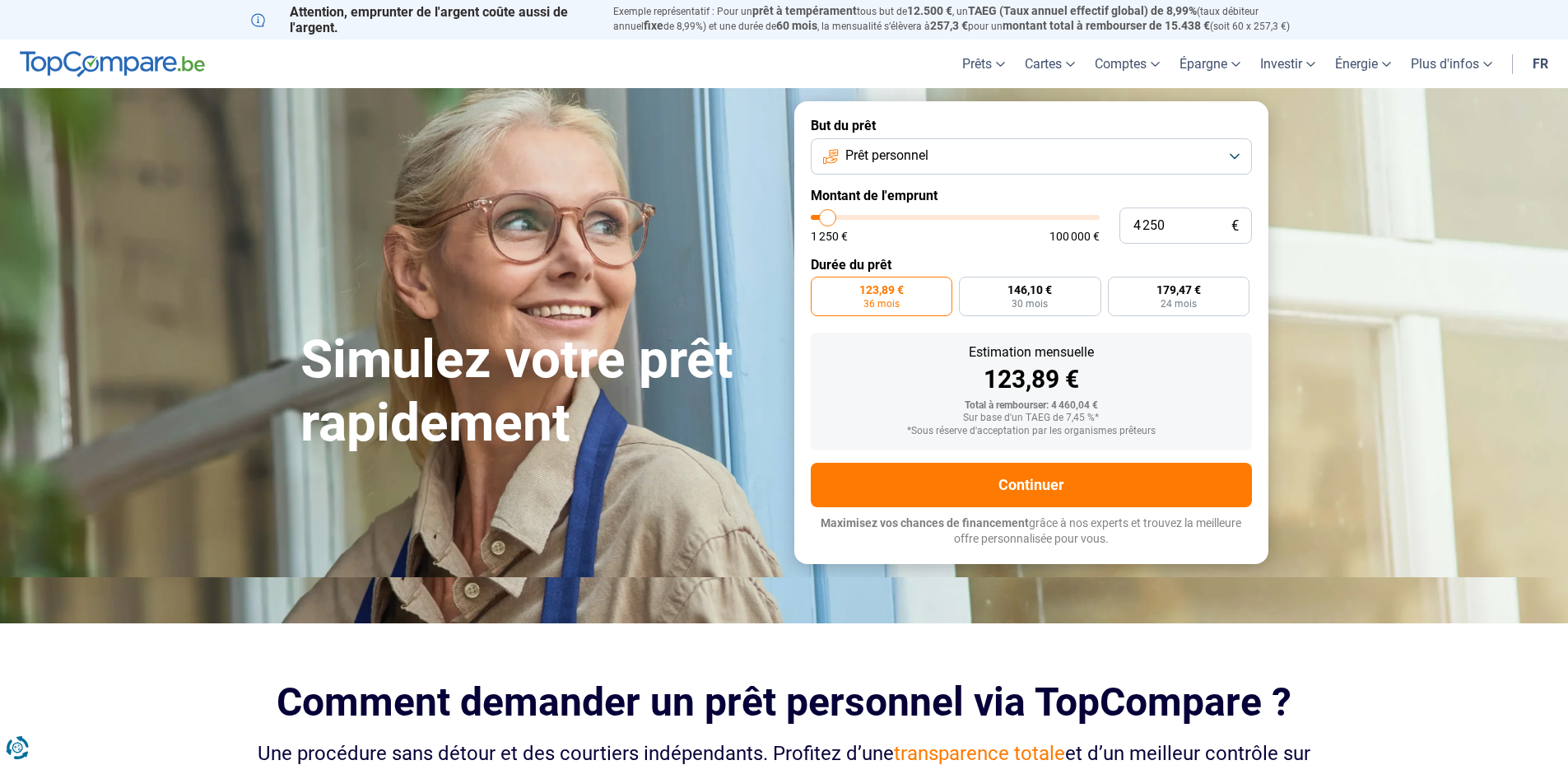
type input "4 500"
type input "4500"
type input "5 000"
type input "5000"
click at [830, 219] on input "range" at bounding box center [954, 217] width 289 height 5
